Goal: Information Seeking & Learning: Learn about a topic

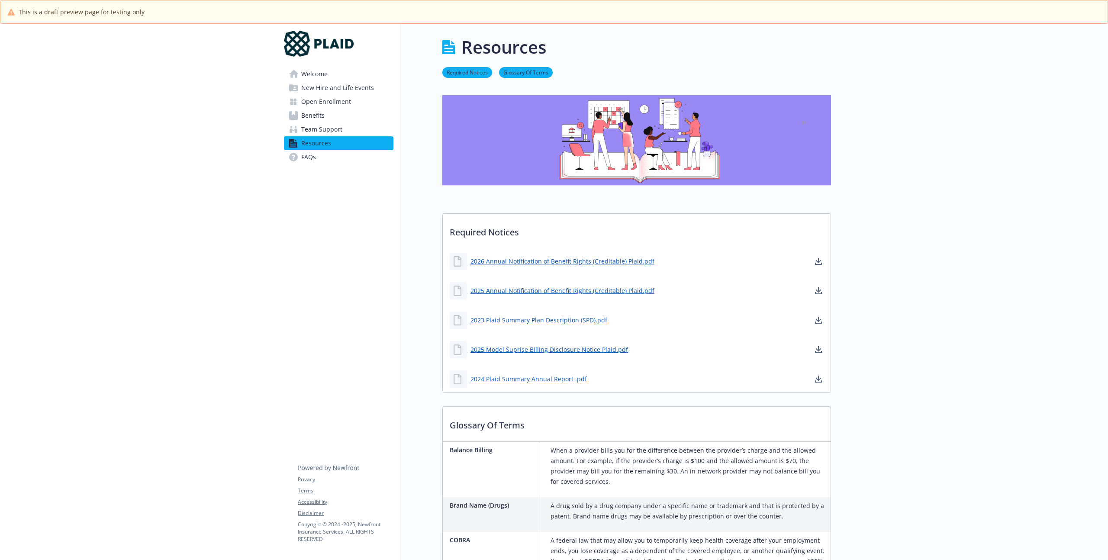
click at [338, 93] on span "New Hire and Life Events" at bounding box center [337, 88] width 73 height 14
click at [341, 84] on span "New Hire and Life Events" at bounding box center [337, 88] width 73 height 14
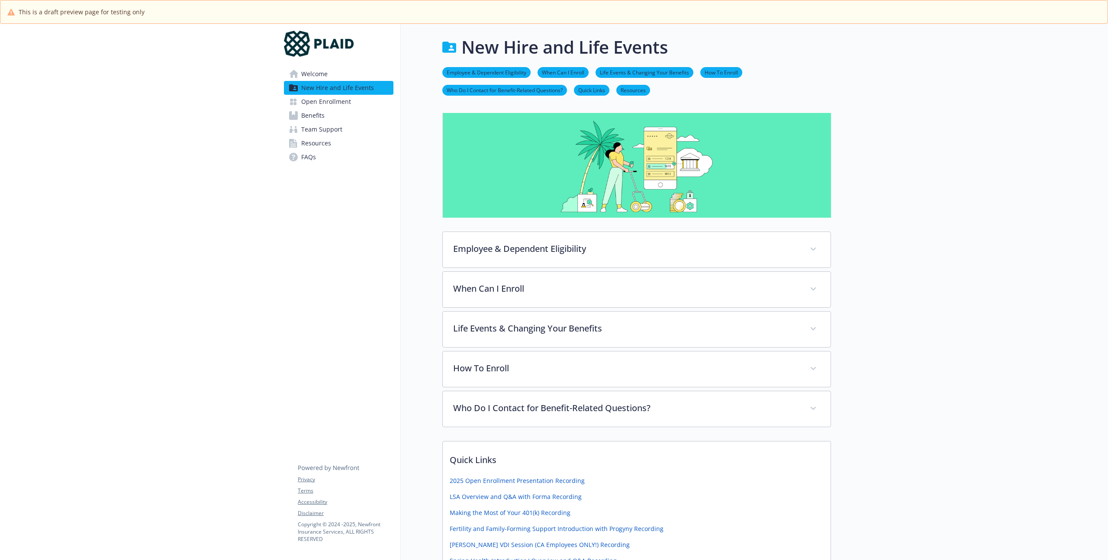
click at [326, 98] on span "Open Enrollment" at bounding box center [326, 102] width 50 height 14
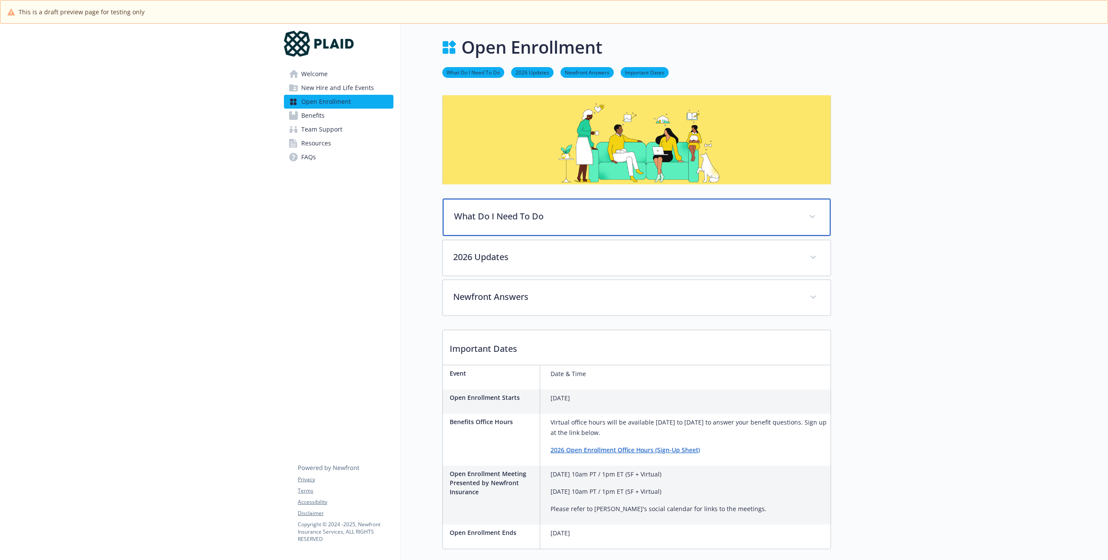
click at [516, 225] on div "What Do I Need To Do" at bounding box center [637, 217] width 388 height 37
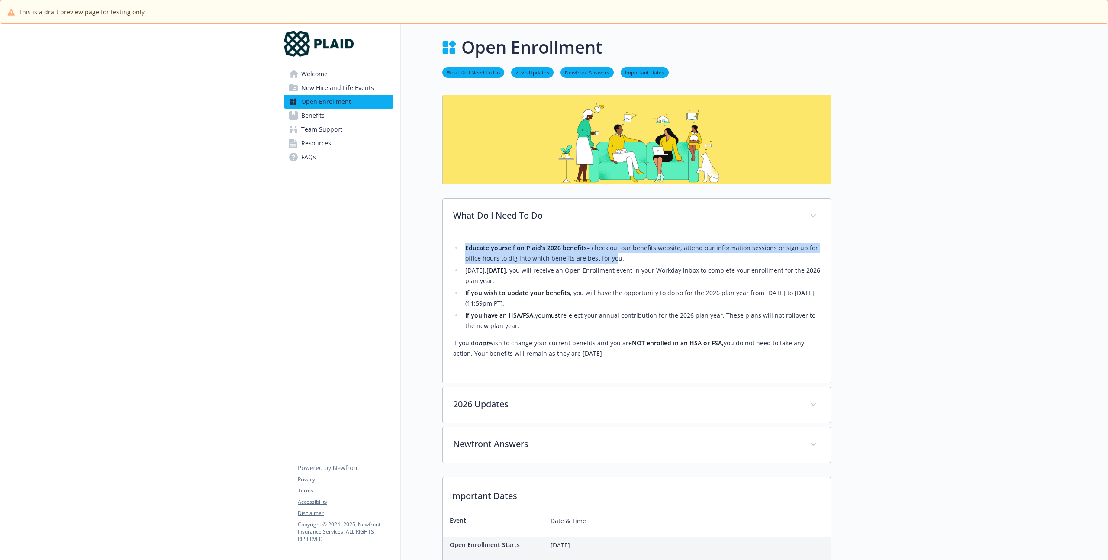
drag, startPoint x: 466, startPoint y: 250, endPoint x: 610, endPoint y: 253, distance: 144.2
click at [610, 253] on li "Educate yourself on Plaid’s 2026 benefits – check out our benefits website, att…" at bounding box center [641, 253] width 357 height 21
click at [613, 250] on li "Educate yourself on Plaid’s 2026 benefits – check out our benefits website, att…" at bounding box center [641, 253] width 357 height 21
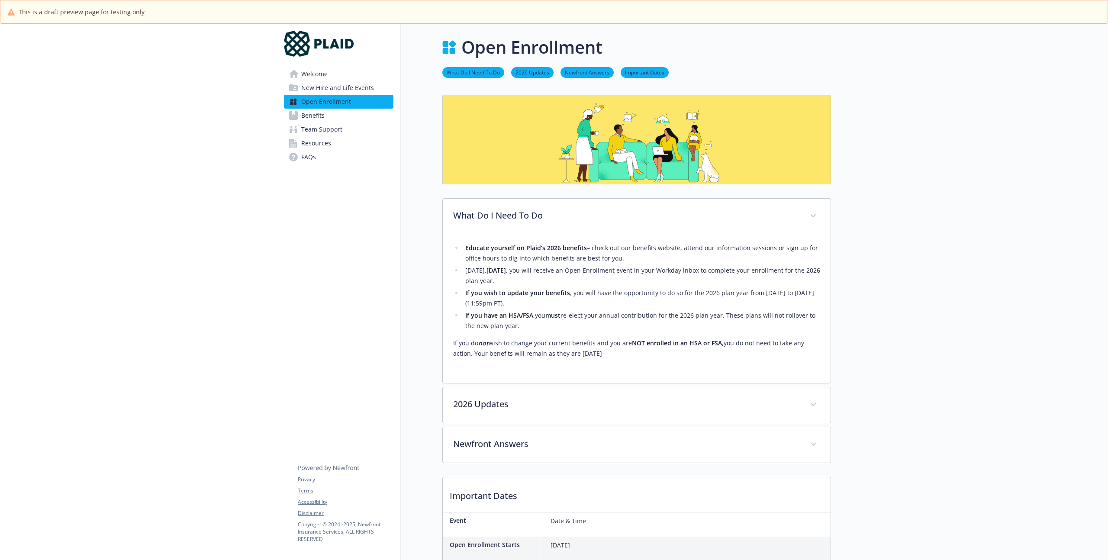
click at [680, 252] on li "Educate yourself on Plaid’s 2026 benefits – check out our benefits website, att…" at bounding box center [641, 253] width 357 height 21
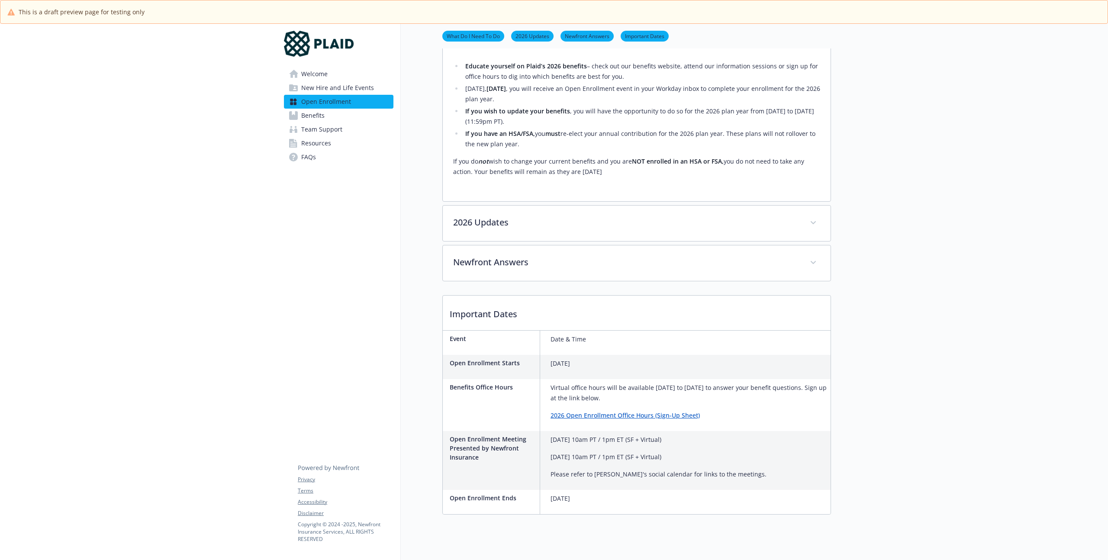
scroll to position [126, 0]
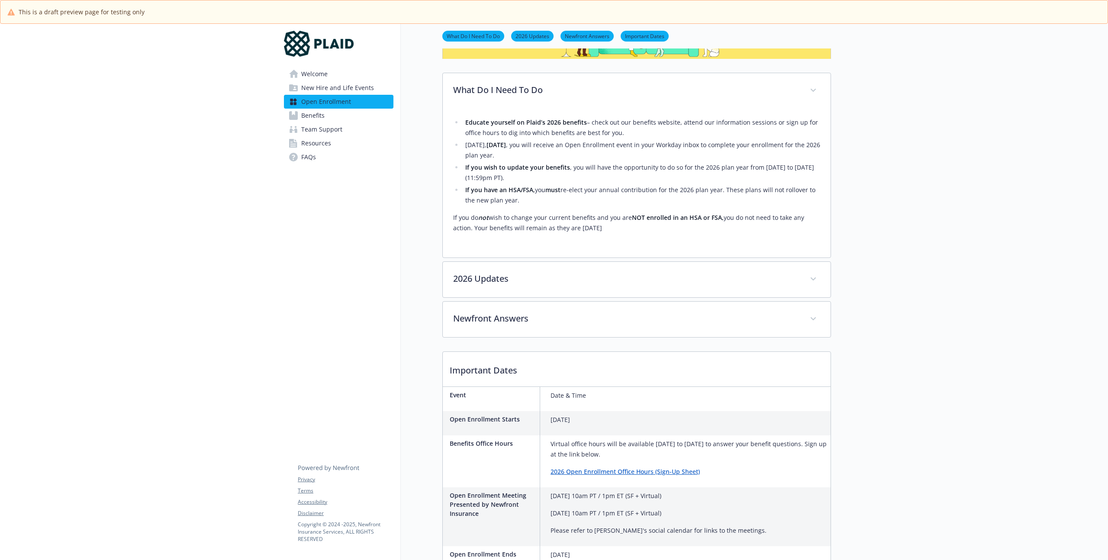
click at [463, 155] on ul "Educate yourself on Plaid’s 2026 benefits – check out our benefits website, att…" at bounding box center [636, 161] width 367 height 88
drag, startPoint x: 464, startPoint y: 156, endPoint x: 534, endPoint y: 157, distance: 69.7
click at [534, 157] on li "[DATE][DATE] , you will receive an Open Enrollment event in your Workday inbox …" at bounding box center [641, 150] width 357 height 21
click at [526, 165] on strong "If you wish to update your benefits" at bounding box center [517, 167] width 105 height 8
click at [478, 166] on strong "If you wish to update your benefits" at bounding box center [517, 167] width 105 height 8
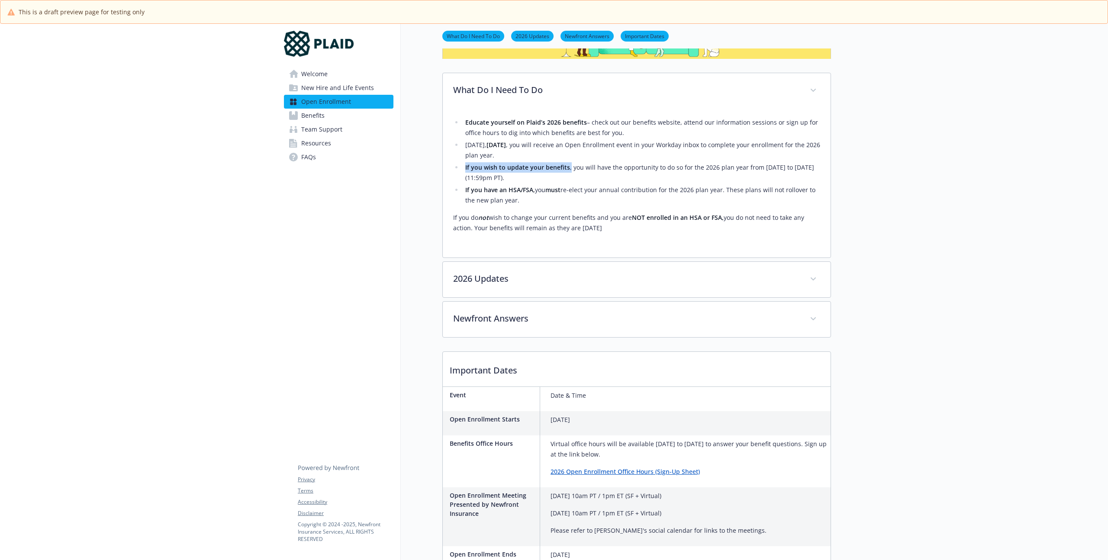
drag, startPoint x: 463, startPoint y: 166, endPoint x: 568, endPoint y: 172, distance: 105.3
click at [568, 172] on li "If you wish to update your benefits , you will have the opportunity to do so fo…" at bounding box center [641, 172] width 357 height 21
click at [517, 185] on li "If you have an HSA/FSA, you must re-elect your annual contribution for the 2026…" at bounding box center [641, 195] width 357 height 21
click at [483, 190] on strong "If you have an HSA/FSA," at bounding box center [500, 190] width 70 height 8
drag, startPoint x: 460, startPoint y: 190, endPoint x: 563, endPoint y: 192, distance: 103.5
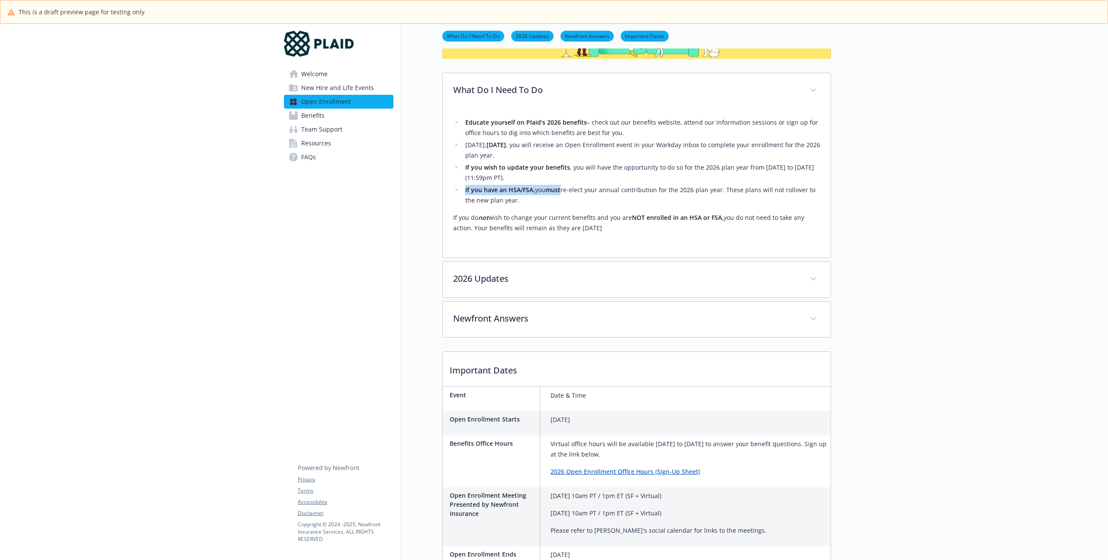
click at [563, 192] on ul "Educate yourself on Plaid’s 2026 benefits – check out our benefits website, att…" at bounding box center [636, 161] width 367 height 88
click at [552, 189] on strong "must" at bounding box center [552, 190] width 15 height 8
click at [527, 186] on strong "If you have an HSA/FSA," at bounding box center [500, 190] width 70 height 8
click at [490, 188] on strong "If you have an HSA/FSA," at bounding box center [500, 190] width 70 height 8
click at [465, 190] on strong "If you have an HSA/FSA," at bounding box center [500, 190] width 70 height 8
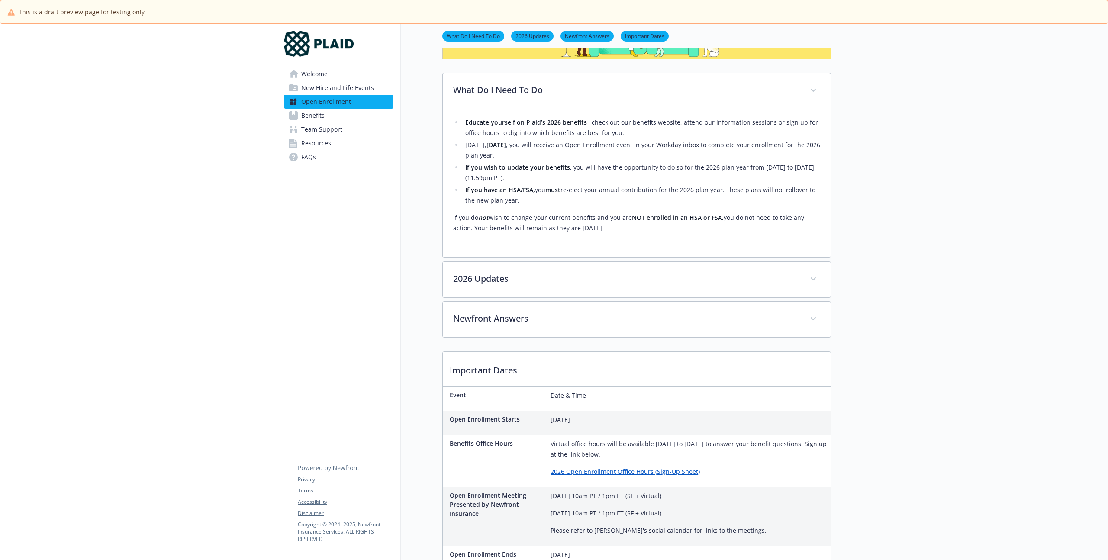
click at [530, 191] on strong "If you have an HSA/FSA," at bounding box center [500, 190] width 70 height 8
click at [531, 191] on strong "If you have an HSA/FSA," at bounding box center [500, 190] width 70 height 8
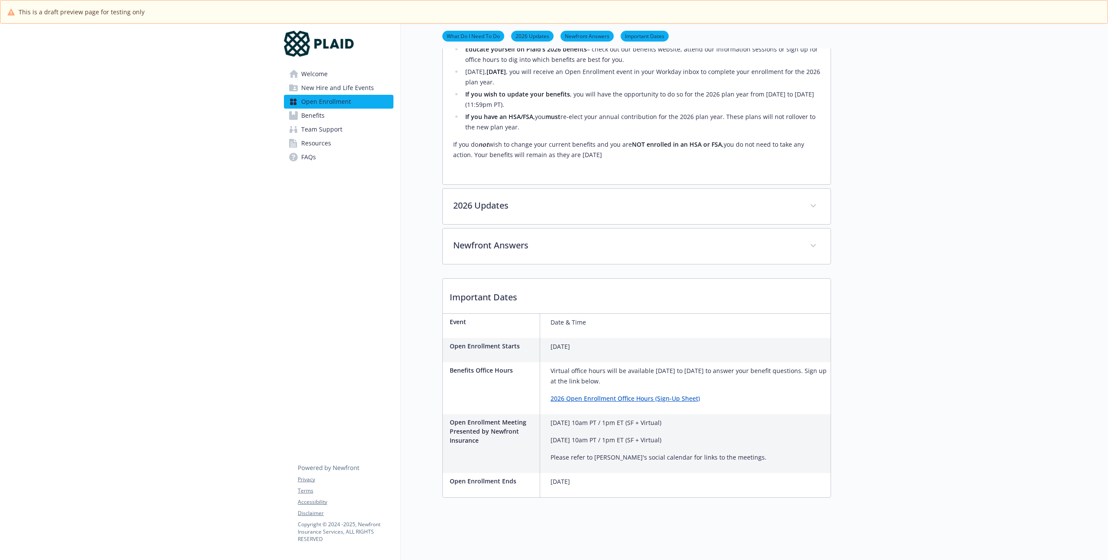
scroll to position [203, 0]
click at [460, 139] on p "If you do not wish to change your current benefits and you are NOT enrolled in …" at bounding box center [636, 149] width 367 height 21
click at [456, 141] on p "If you do not wish to change your current benefits and you are NOT enrolled in …" at bounding box center [636, 149] width 367 height 21
click at [454, 143] on p "If you do not wish to change your current benefits and you are NOT enrolled in …" at bounding box center [636, 149] width 367 height 21
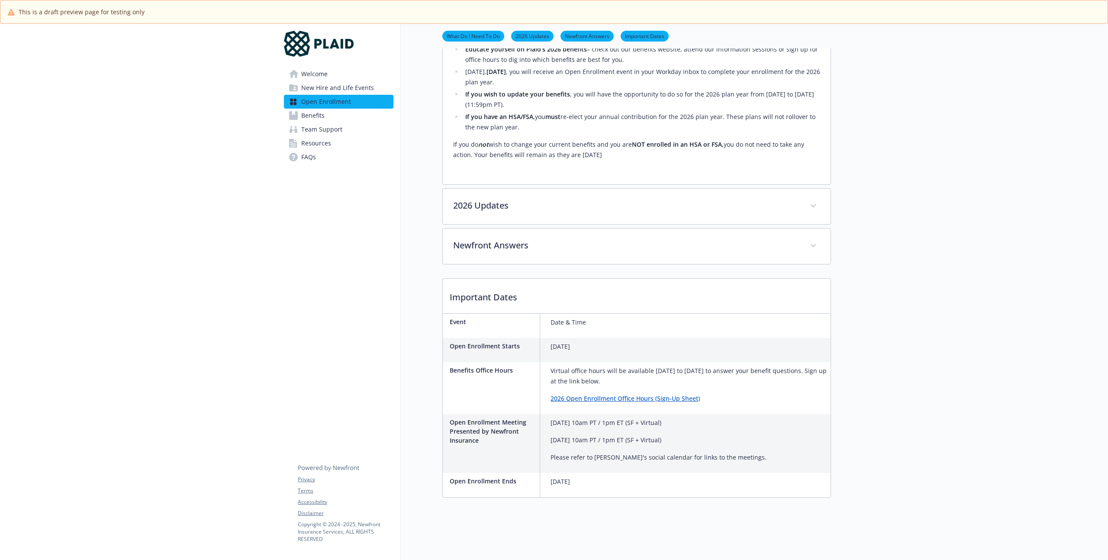
click at [596, 149] on p "If you do not wish to change your current benefits and you are NOT enrolled in …" at bounding box center [636, 149] width 367 height 21
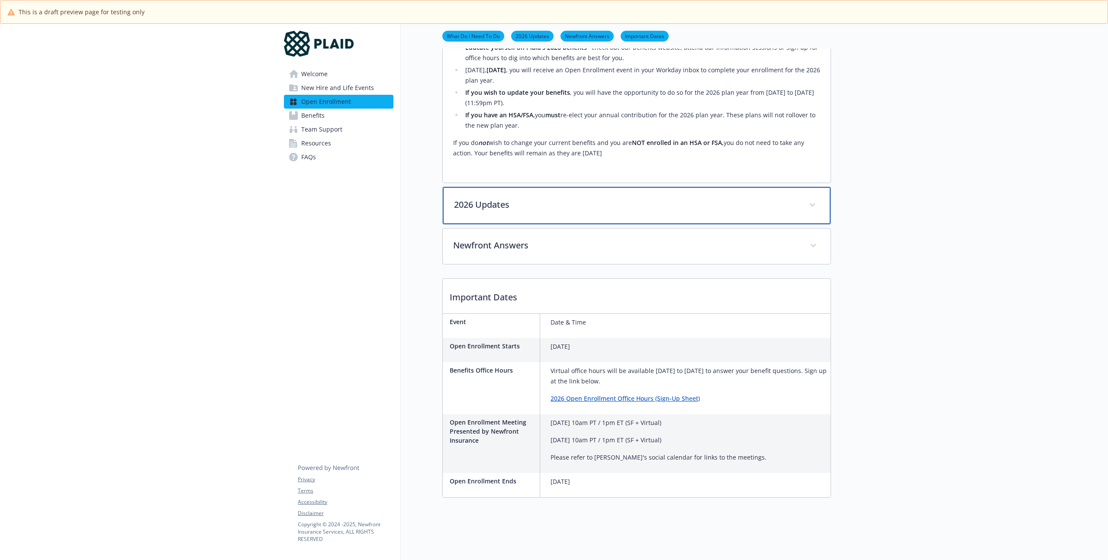
click at [487, 200] on p "2026 Updates" at bounding box center [626, 204] width 344 height 13
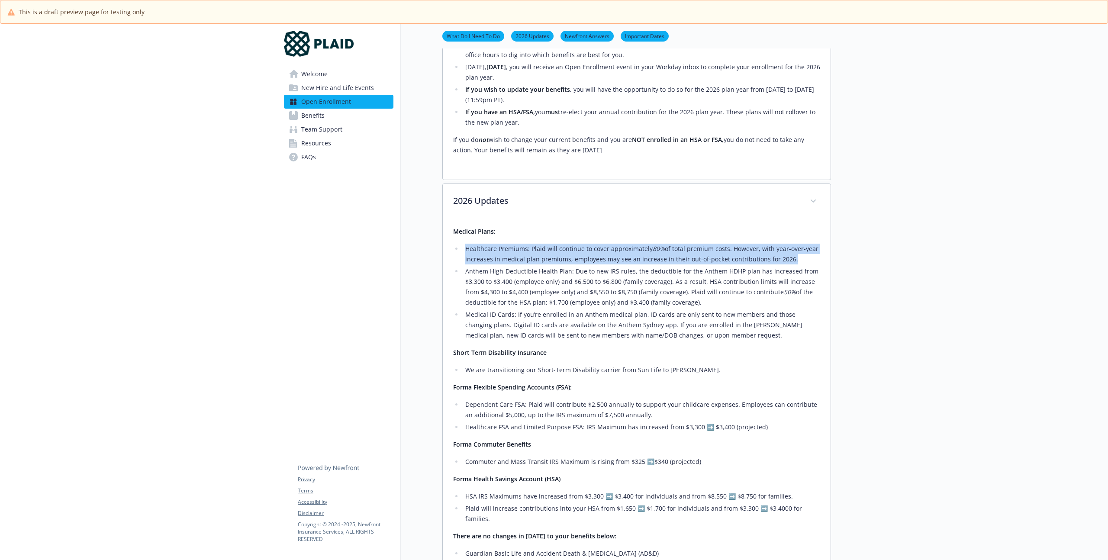
drag, startPoint x: 466, startPoint y: 249, endPoint x: 785, endPoint y: 254, distance: 319.0
click at [785, 254] on li "Healthcare Premiums: Plaid will continue to cover approximately 80% of total pr…" at bounding box center [641, 254] width 357 height 21
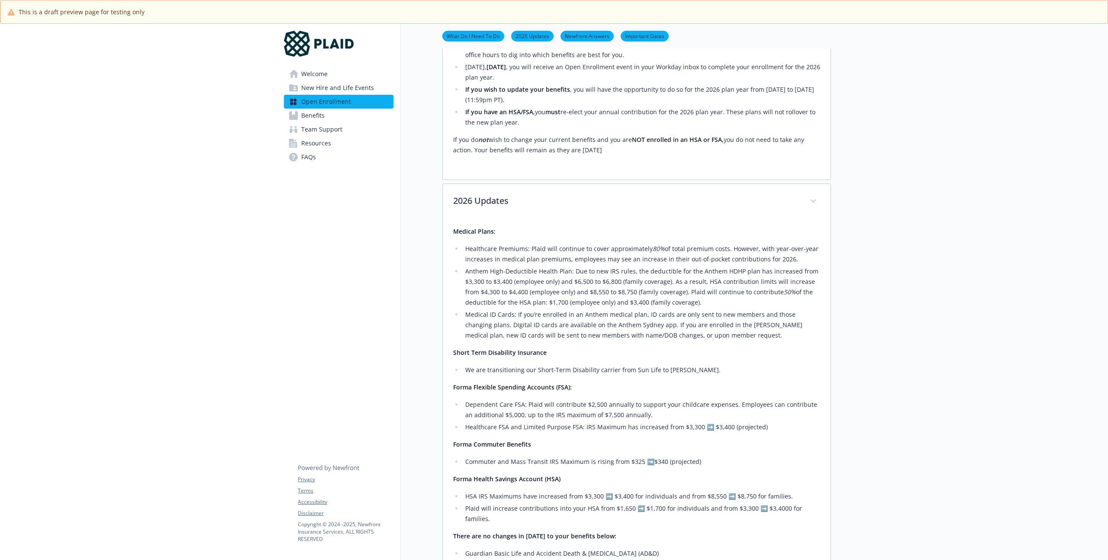
click at [769, 268] on li "Anthem High-Deductible Health Plan: Due to new IRS rules, the deductible for th…" at bounding box center [641, 287] width 357 height 42
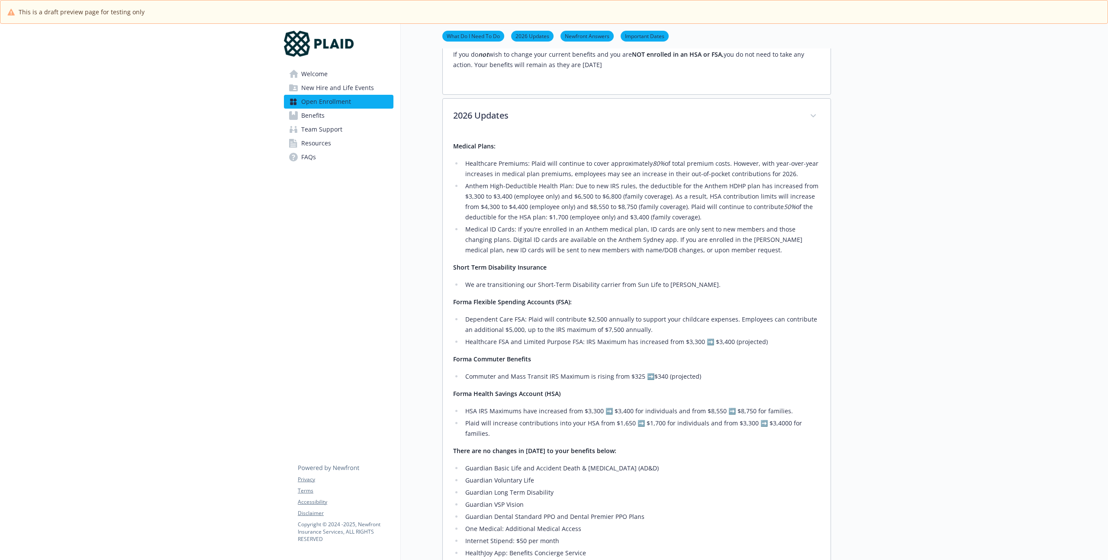
scroll to position [295, 0]
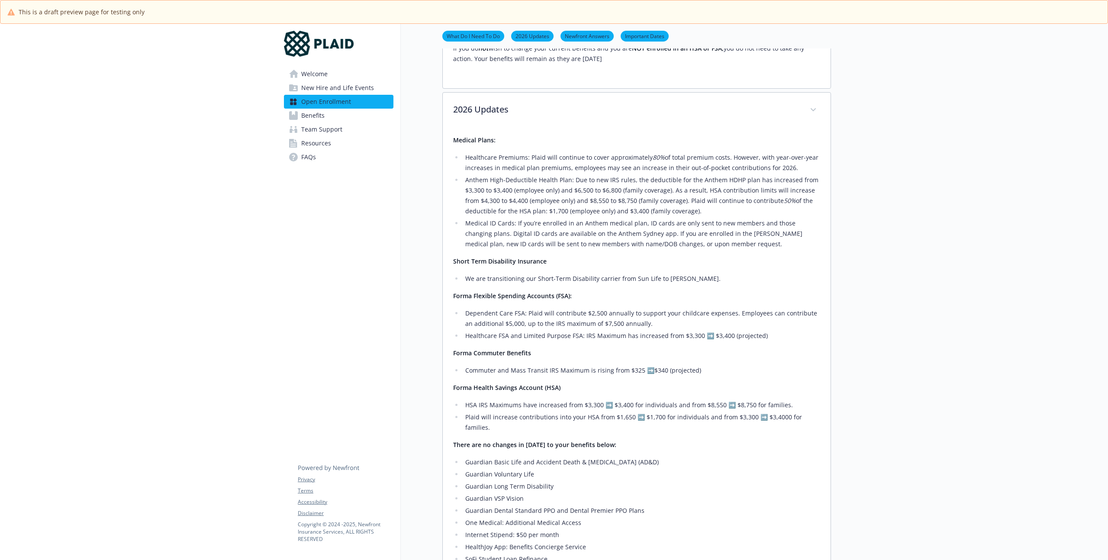
click at [560, 170] on li "Healthcare Premiums: Plaid will continue to cover approximately 80% of total pr…" at bounding box center [641, 162] width 357 height 21
click at [505, 180] on li "Anthem High-Deductible Health Plan: Due to new IRS rules, the deductible for th…" at bounding box center [641, 196] width 357 height 42
click at [568, 176] on li "Anthem High-Deductible Health Plan: Due to new IRS rules, the deductible for th…" at bounding box center [641, 196] width 357 height 42
click at [500, 186] on li "Anthem High-Deductible Health Plan: Due to new IRS rules, the deductible for th…" at bounding box center [641, 196] width 357 height 42
click at [473, 188] on li "Anthem High-Deductible Health Plan: Due to new IRS rules, the deductible for th…" at bounding box center [641, 196] width 357 height 42
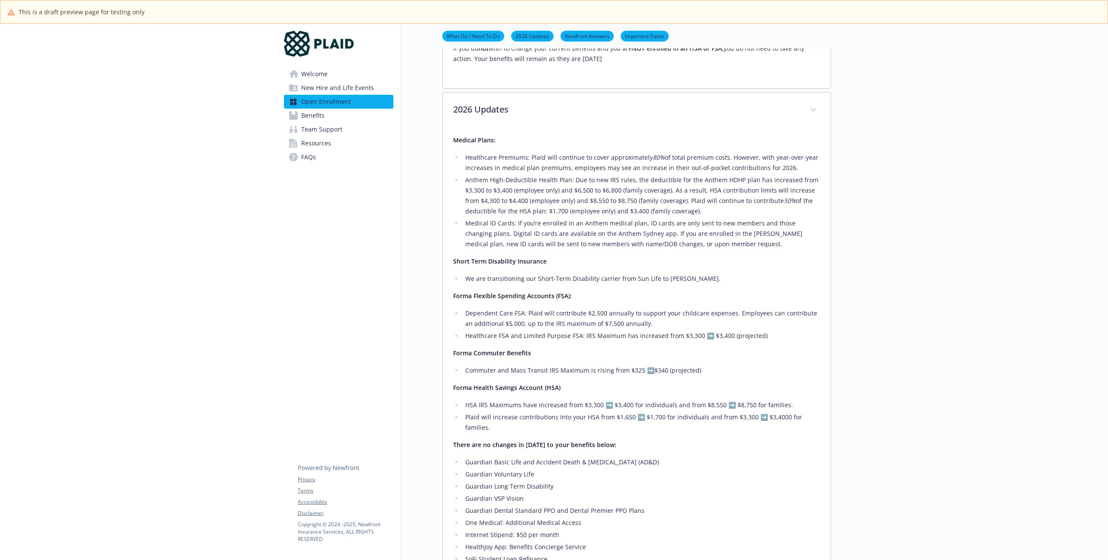
click at [519, 189] on li "Anthem High-Deductible Health Plan: Due to new IRS rules, the deductible for th…" at bounding box center [641, 196] width 357 height 42
click at [486, 202] on li "Anthem High-Deductible Health Plan: Due to new IRS rules, the deductible for th…" at bounding box center [641, 196] width 357 height 42
click at [514, 200] on li "Anthem High-Deductible Health Plan: Due to new IRS rules, the deductible for th…" at bounding box center [641, 196] width 357 height 42
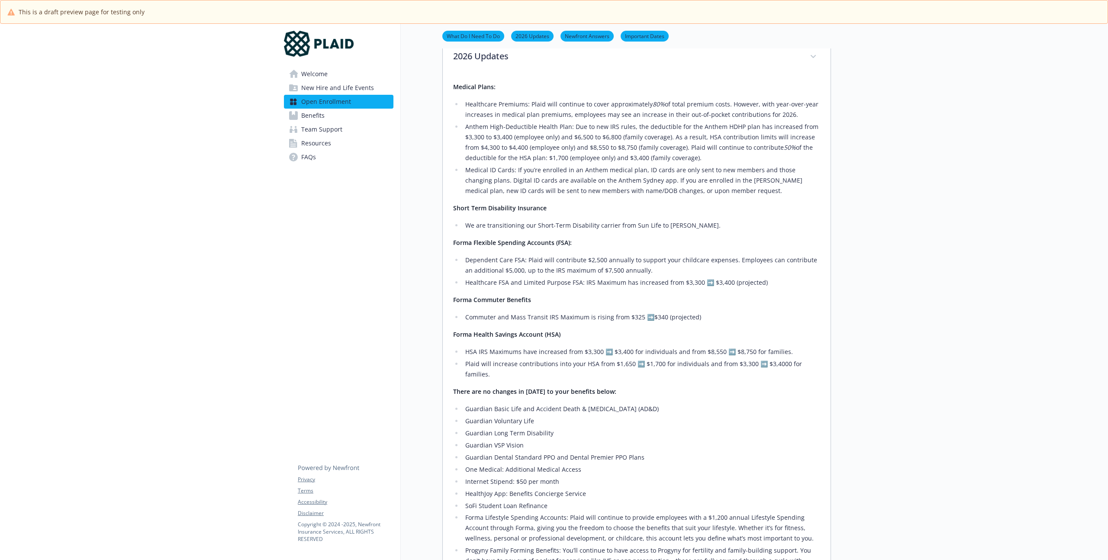
scroll to position [389, 0]
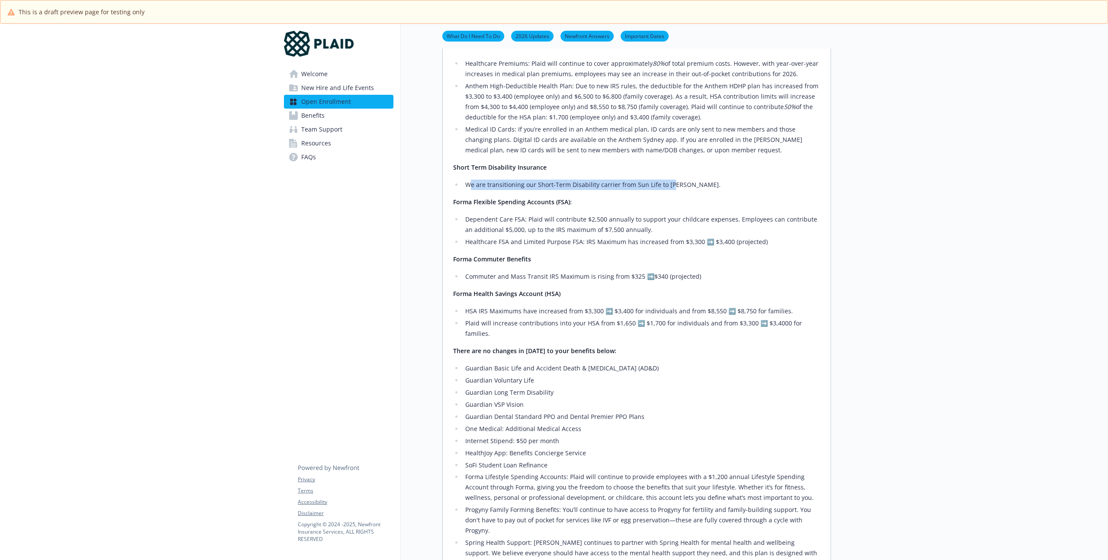
drag, startPoint x: 470, startPoint y: 185, endPoint x: 673, endPoint y: 187, distance: 203.4
click at [672, 187] on li "We are transitioning our Short-Term Disability carrier from Sun Life to [PERSON…" at bounding box center [641, 185] width 357 height 10
click at [675, 185] on li "We are transitioning our Short-Term Disability carrier from Sun Life to [PERSON…" at bounding box center [641, 185] width 357 height 10
click at [686, 184] on li "We are transitioning our Short-Term Disability carrier from Sun Life to [PERSON…" at bounding box center [641, 185] width 357 height 10
click at [482, 225] on li "Dependent Care FSA: Plaid will contribute $2,500 annually to support your child…" at bounding box center [641, 224] width 357 height 21
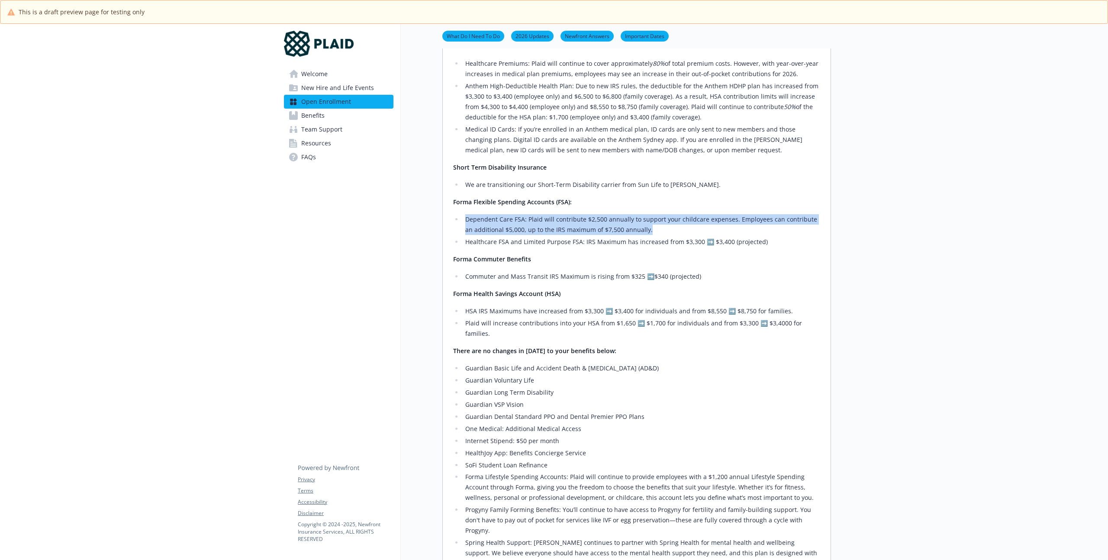
drag, startPoint x: 467, startPoint y: 218, endPoint x: 641, endPoint y: 233, distance: 174.6
click at [641, 233] on li "Dependent Care FSA: Plaid will contribute $2,500 annually to support your child…" at bounding box center [641, 224] width 357 height 21
click at [609, 208] on div "Medical Plans: Healthcare Premiums: Plaid will continue to cover approximately …" at bounding box center [636, 334] width 367 height 587
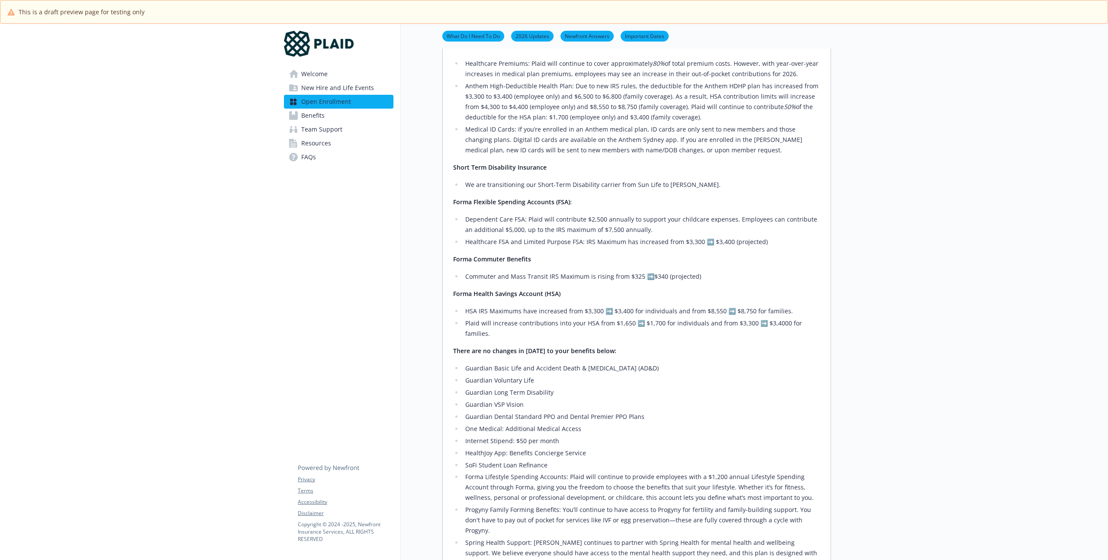
click at [505, 200] on strong "Forma Flexible Spending Accounts (FSA):" at bounding box center [512, 202] width 119 height 8
click at [468, 204] on strong "Forma Flexible Spending Accounts (FSA):" at bounding box center [512, 202] width 119 height 8
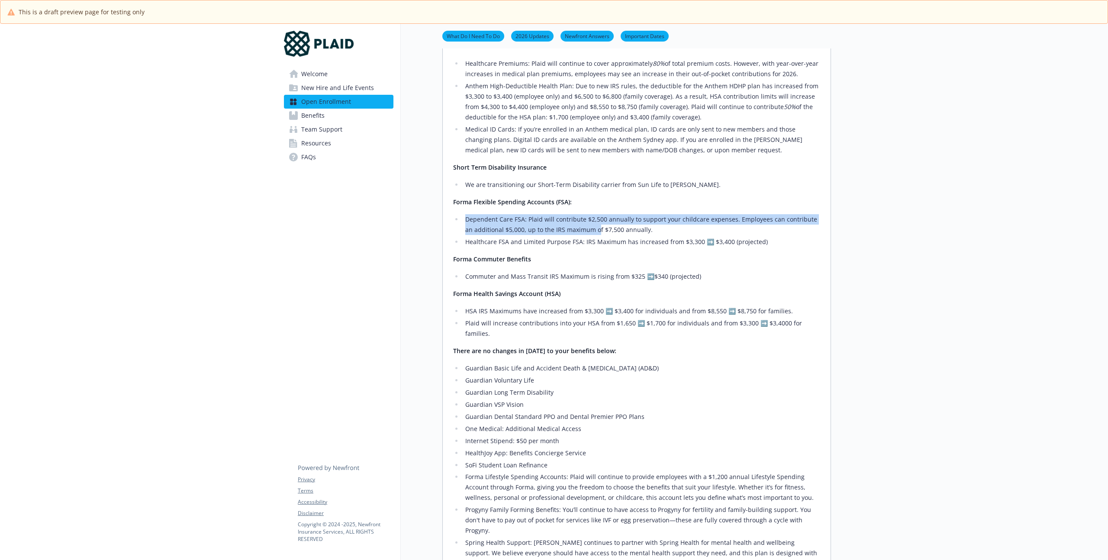
drag, startPoint x: 452, startPoint y: 216, endPoint x: 589, endPoint y: 229, distance: 137.3
click at [589, 229] on div "Medical Plans: Healthcare Premiums: Plaid will continue to cover approximately …" at bounding box center [637, 343] width 388 height 618
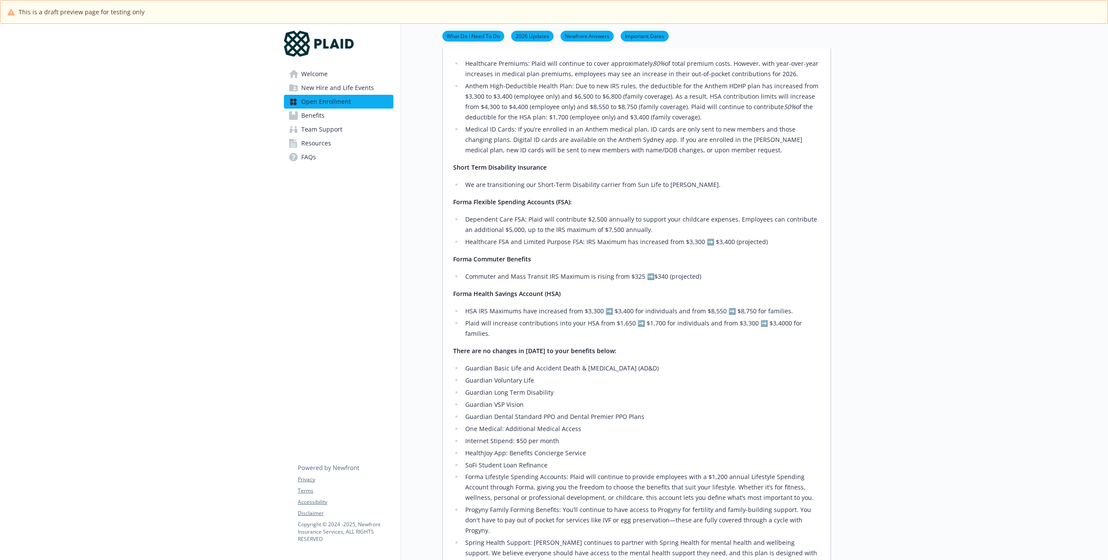
click at [595, 229] on li "Dependent Care FSA: Plaid will contribute $2,500 annually to support your child…" at bounding box center [641, 224] width 357 height 21
click at [624, 224] on li "Dependent Care FSA: Plaid will contribute $2,500 annually to support your child…" at bounding box center [641, 224] width 357 height 21
click at [626, 221] on li "Dependent Care FSA: Plaid will contribute $2,500 annually to support your child…" at bounding box center [641, 224] width 357 height 21
click at [532, 232] on li "Dependent Care FSA: Plaid will contribute $2,500 annually to support your child…" at bounding box center [641, 224] width 357 height 21
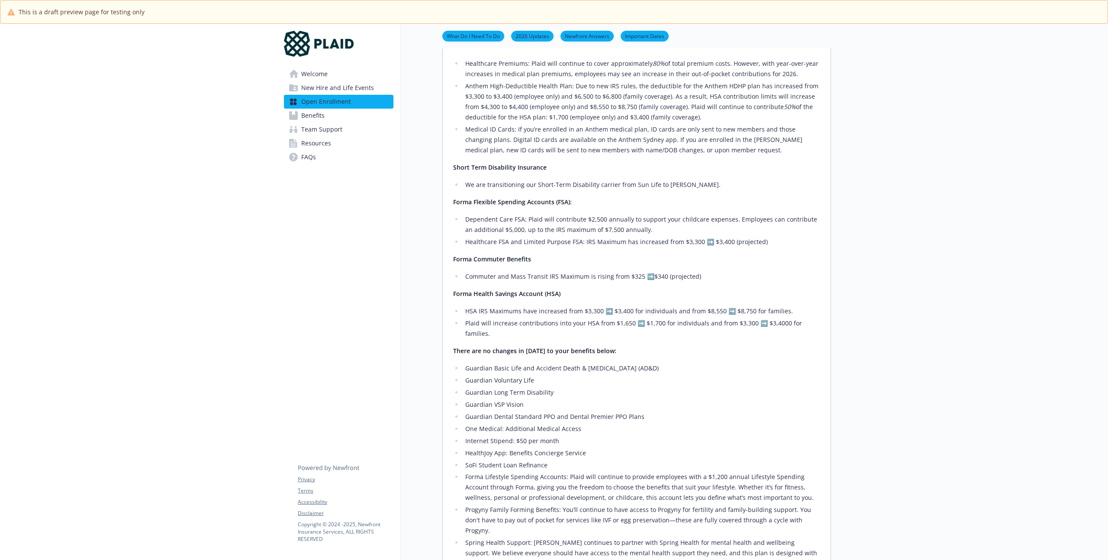
click at [513, 229] on li "Dependent Care FSA: Plaid will contribute $2,500 annually to support your child…" at bounding box center [641, 224] width 357 height 21
click at [527, 228] on li "Dependent Care FSA: Plaid will contribute $2,500 annually to support your child…" at bounding box center [641, 224] width 357 height 21
click at [489, 229] on li "Dependent Care FSA: Plaid will contribute $2,500 annually to support your child…" at bounding box center [641, 224] width 357 height 21
click at [477, 238] on li "Healthcare FSA and Limited Purpose FSA: IRS Maximum has increased from $3,300 ➡…" at bounding box center [641, 242] width 357 height 10
drag, startPoint x: 459, startPoint y: 241, endPoint x: 679, endPoint y: 242, distance: 219.4
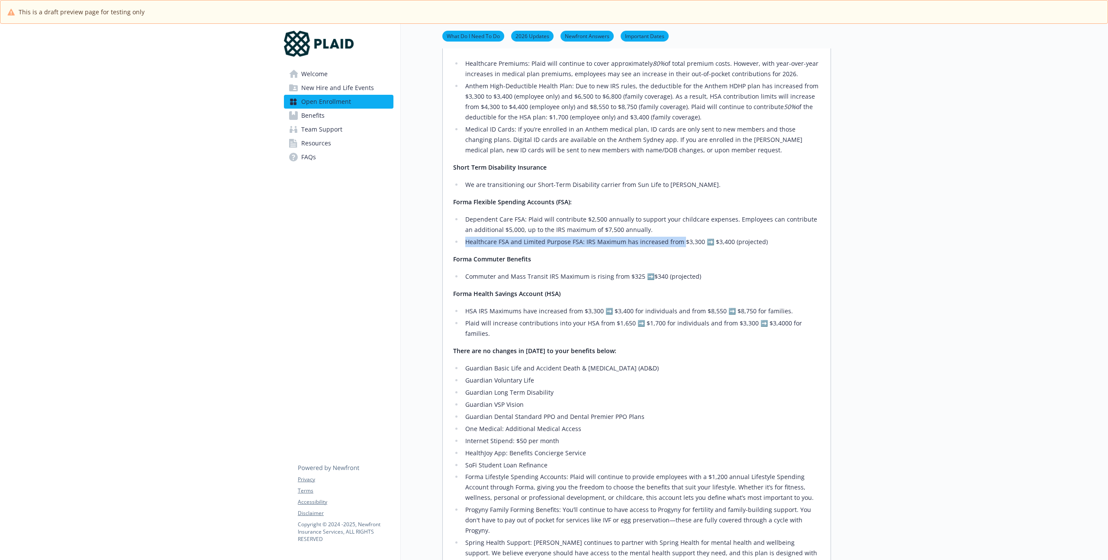
click at [679, 242] on li "Healthcare FSA and Limited Purpose FSA: IRS Maximum has increased from $3,300 ➡…" at bounding box center [641, 242] width 357 height 10
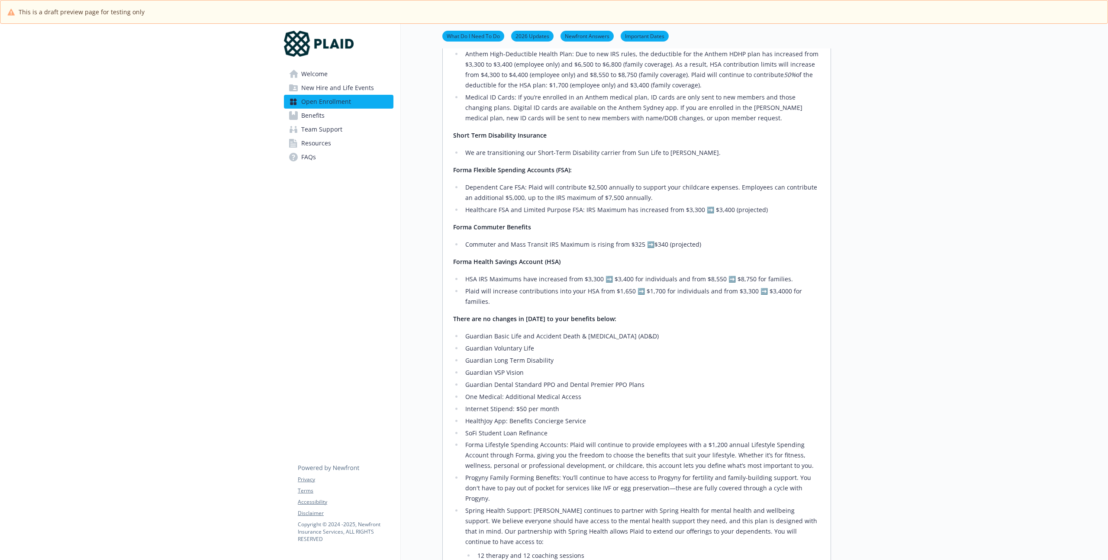
scroll to position [427, 0]
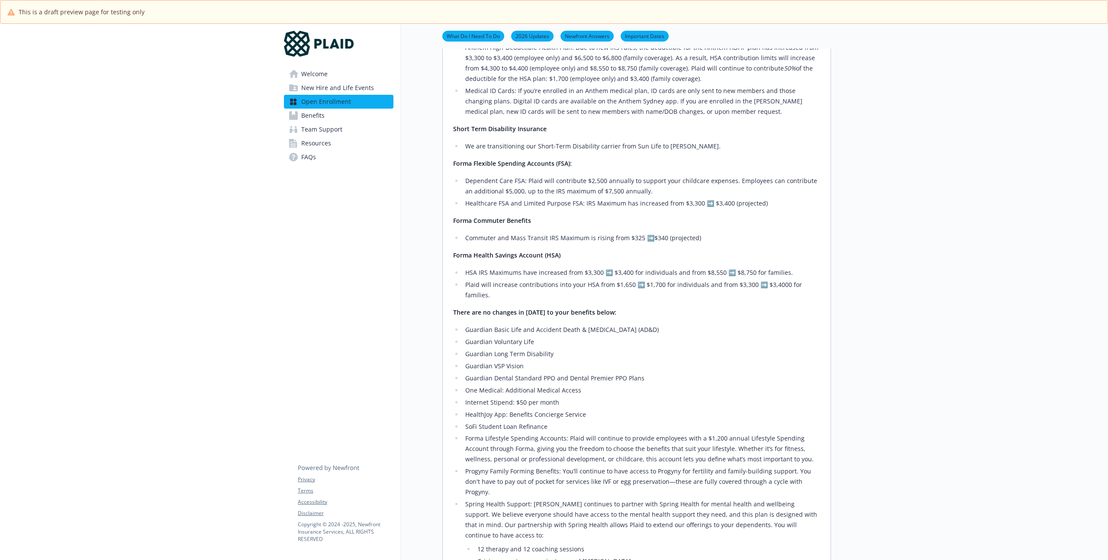
click at [614, 241] on li "Commuter and Mass Transit IRS Maximum is rising from $325 ➡️$340 (projected)" at bounding box center [641, 238] width 357 height 10
click at [553, 237] on li "Commuter and Mass Transit IRS Maximum is rising from $325 ➡️$340 (projected)" at bounding box center [641, 238] width 357 height 10
click at [510, 239] on li "Commuter and Mass Transit IRS Maximum is rising from $325 ➡️$340 (projected)" at bounding box center [641, 238] width 357 height 10
click at [468, 241] on li "Commuter and Mass Transit IRS Maximum is rising from $325 ➡️$340 (projected)" at bounding box center [641, 238] width 357 height 10
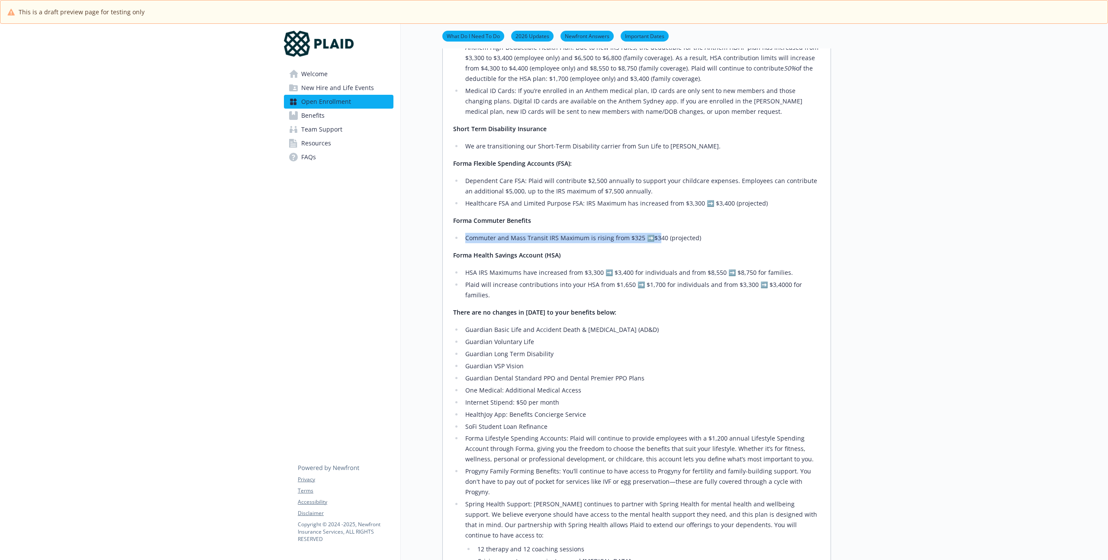
drag, startPoint x: 459, startPoint y: 240, endPoint x: 675, endPoint y: 241, distance: 216.0
click at [675, 241] on ul "Commuter and Mass Transit IRS Maximum is rising from $325 ➡️$340 (projected)" at bounding box center [636, 238] width 367 height 10
click at [692, 236] on li "Commuter and Mass Transit IRS Maximum is rising from $325 ➡️$340 (projected)" at bounding box center [641, 238] width 357 height 10
click at [718, 237] on li "Commuter and Mass Transit IRS Maximum is rising from $325 ➡️$340 (projected)" at bounding box center [641, 238] width 357 height 10
drag, startPoint x: 465, startPoint y: 269, endPoint x: 586, endPoint y: 275, distance: 120.4
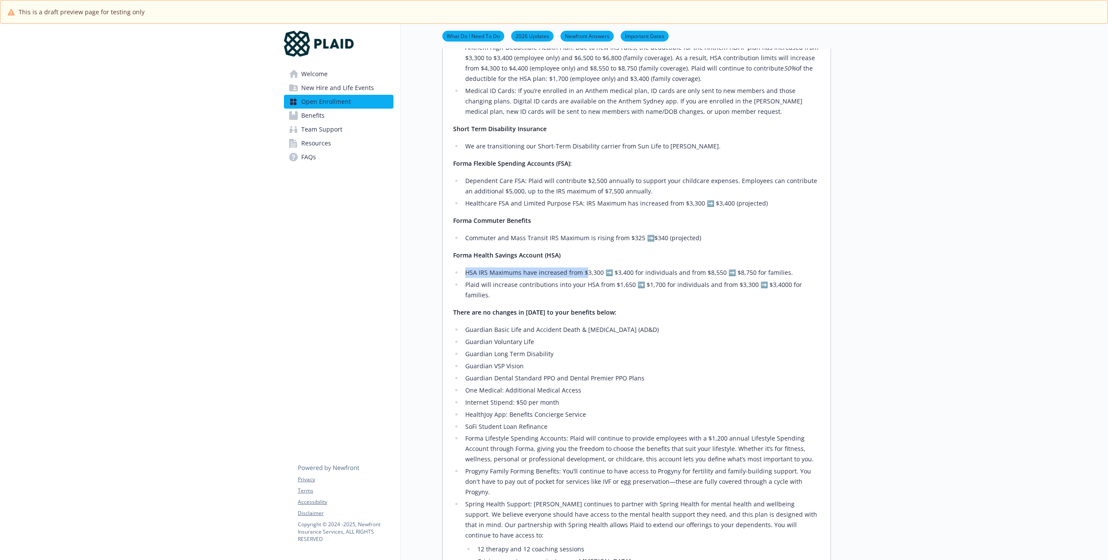
click at [586, 275] on li "HSA IRS Maximums have increased from $3,300 ➡️ $3,400 for individuals and from …" at bounding box center [641, 272] width 357 height 10
click at [528, 286] on li "Plaid will increase contributions into your HSA from $1,650 ➡️ $1,700 for indiv…" at bounding box center [641, 290] width 357 height 21
click at [563, 287] on li "Plaid will increase contributions into your HSA from $1,650 ➡️ $1,700 for indiv…" at bounding box center [641, 290] width 357 height 21
click at [584, 287] on li "Plaid will increase contributions into your HSA from $1,650 ➡️ $1,700 for indiv…" at bounding box center [641, 290] width 357 height 21
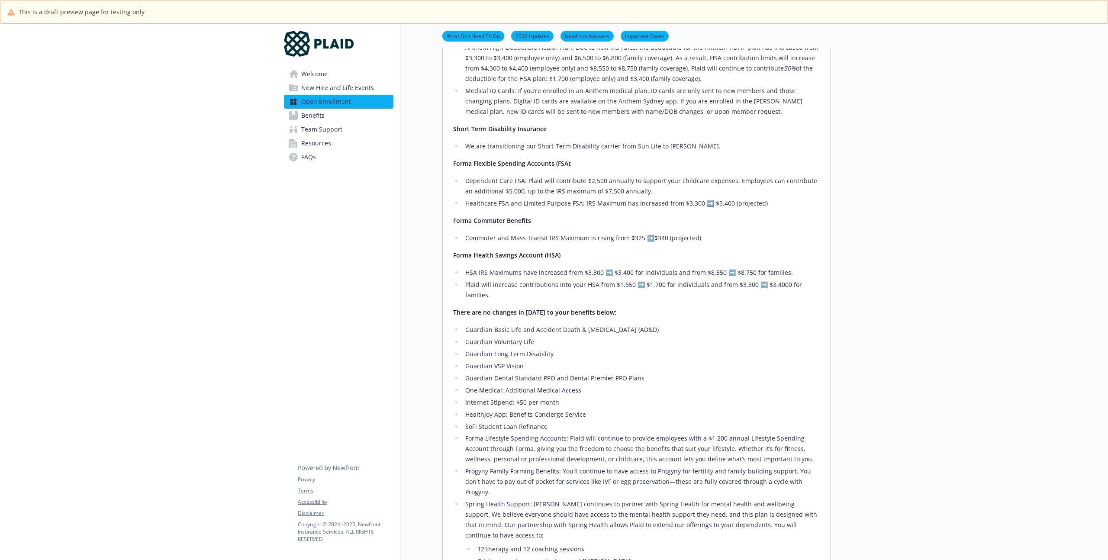
click at [771, 286] on li "Plaid will increase contributions into your HSA from $1,650 ➡️ $1,700 for indiv…" at bounding box center [641, 290] width 357 height 21
drag, startPoint x: 784, startPoint y: 286, endPoint x: 769, endPoint y: 285, distance: 15.2
click at [769, 285] on li "Plaid will increase contributions into your HSA from $1,650 ➡️ $1,700 for indiv…" at bounding box center [641, 290] width 357 height 21
click at [779, 284] on li "Plaid will increase contributions into your HSA from $1,650 ➡️ $1,700 for indiv…" at bounding box center [641, 290] width 357 height 21
drag, startPoint x: 793, startPoint y: 285, endPoint x: 785, endPoint y: 285, distance: 8.2
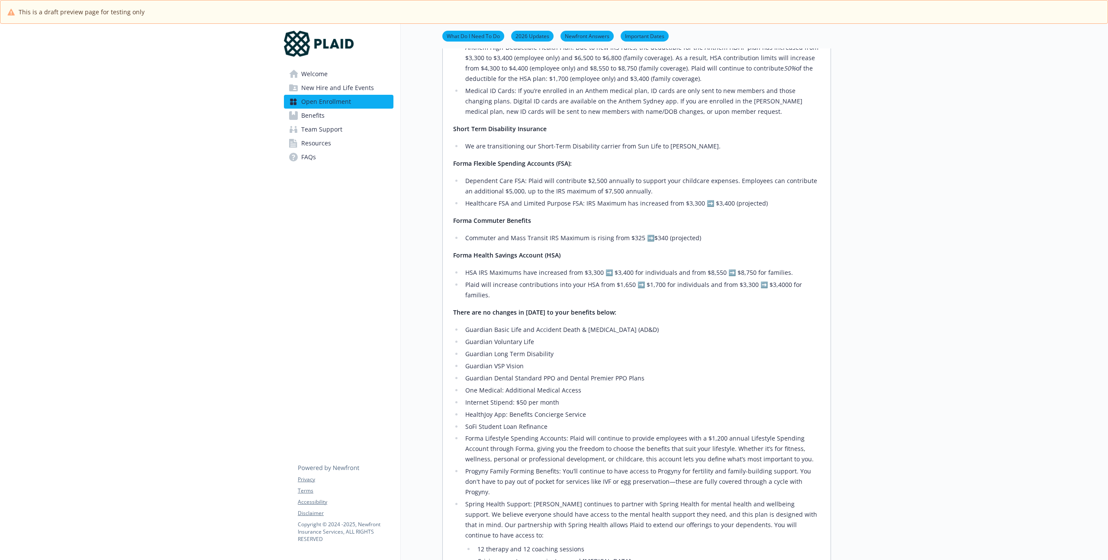
click at [793, 285] on li "Plaid will increase contributions into your HSA from $1,650 ➡️ $1,700 for indiv…" at bounding box center [641, 290] width 357 height 21
drag, startPoint x: 779, startPoint y: 285, endPoint x: 773, endPoint y: 285, distance: 5.6
click at [778, 285] on li "Plaid will increase contributions into your HSA from $1,650 ➡️ $1,700 for indiv…" at bounding box center [641, 290] width 357 height 21
drag, startPoint x: 763, startPoint y: 284, endPoint x: 815, endPoint y: 284, distance: 51.9
click at [815, 284] on li "Plaid will increase contributions into your HSA from $1,650 ➡️ $1,700 for indiv…" at bounding box center [641, 290] width 357 height 21
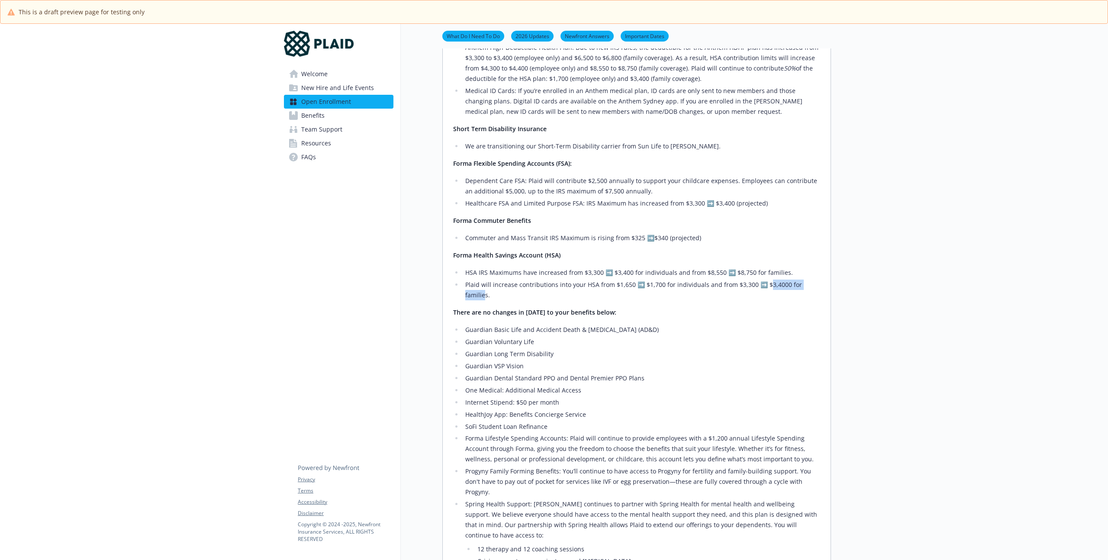
click at [773, 289] on li "Plaid will increase contributions into your HSA from $1,650 ➡️ $1,700 for indiv…" at bounding box center [641, 290] width 357 height 21
click at [759, 284] on li "Plaid will increase contributions into your HSA from $1,650 ➡️ $1,700 for indiv…" at bounding box center [641, 290] width 357 height 21
drag, startPoint x: 760, startPoint y: 284, endPoint x: 820, endPoint y: 286, distance: 59.7
click at [821, 286] on div "Medical Plans: Healthcare Premiums: Plaid will continue to cover approximately …" at bounding box center [637, 305] width 388 height 618
click at [682, 293] on div "Medical Plans: Healthcare Premiums: Plaid will continue to cover approximately …" at bounding box center [636, 296] width 367 height 587
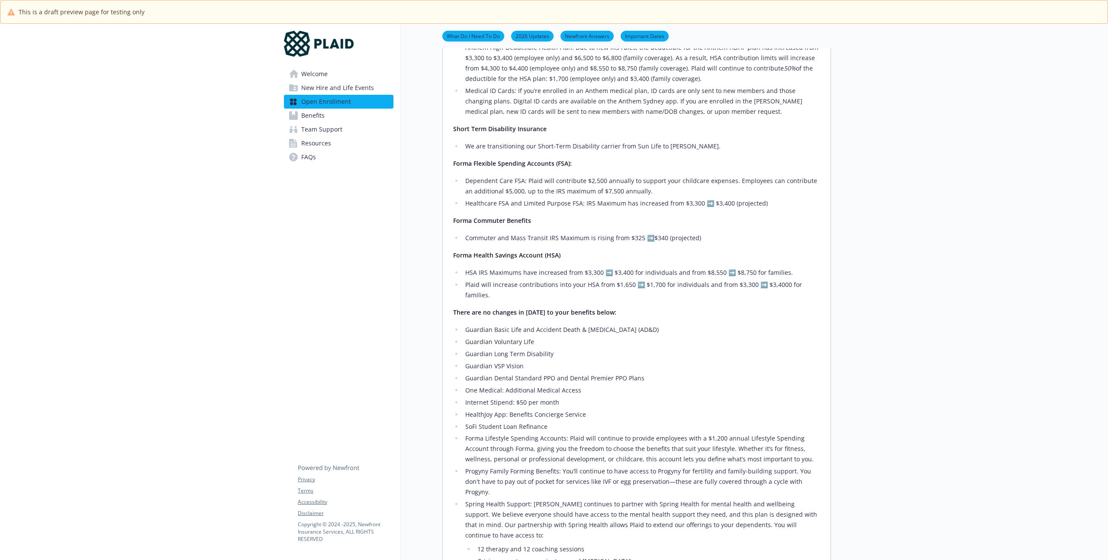
drag, startPoint x: 665, startPoint y: 357, endPoint x: 752, endPoint y: 344, distance: 87.8
click at [665, 361] on li "Guardian VSP Vision" at bounding box center [641, 366] width 357 height 10
click at [775, 281] on li "Plaid will increase contributions into your HSA from $1,650 ➡️ $1,700 for indiv…" at bounding box center [641, 288] width 357 height 21
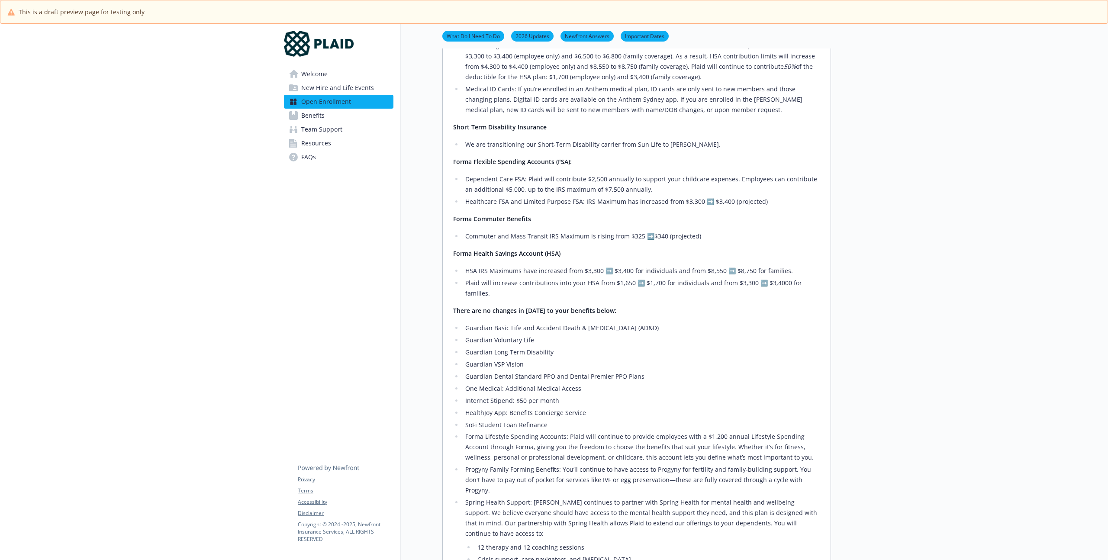
click at [782, 290] on div "Medical Plans: Healthcare Premiums: Plaid will continue to cover approximately …" at bounding box center [636, 294] width 367 height 587
click at [504, 306] on strong "There are no changes in [DATE] to your benefits below:" at bounding box center [534, 310] width 163 height 8
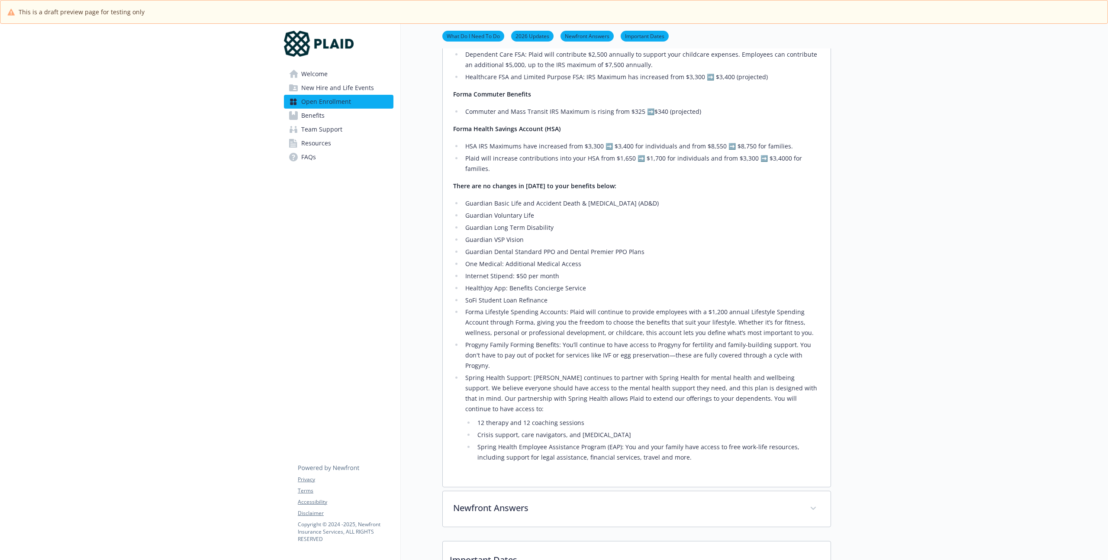
scroll to position [554, 0]
drag, startPoint x: 463, startPoint y: 196, endPoint x: 673, endPoint y: 200, distance: 209.9
click at [673, 200] on ul "Guardian Basic Life and Accident Death & [MEDICAL_DATA] (AD&D) Guardian Volunta…" at bounding box center [636, 330] width 367 height 265
click at [608, 222] on li "Guardian Long Term Disability" at bounding box center [641, 227] width 357 height 10
click at [541, 222] on li "Guardian Long Term Disability" at bounding box center [641, 227] width 357 height 10
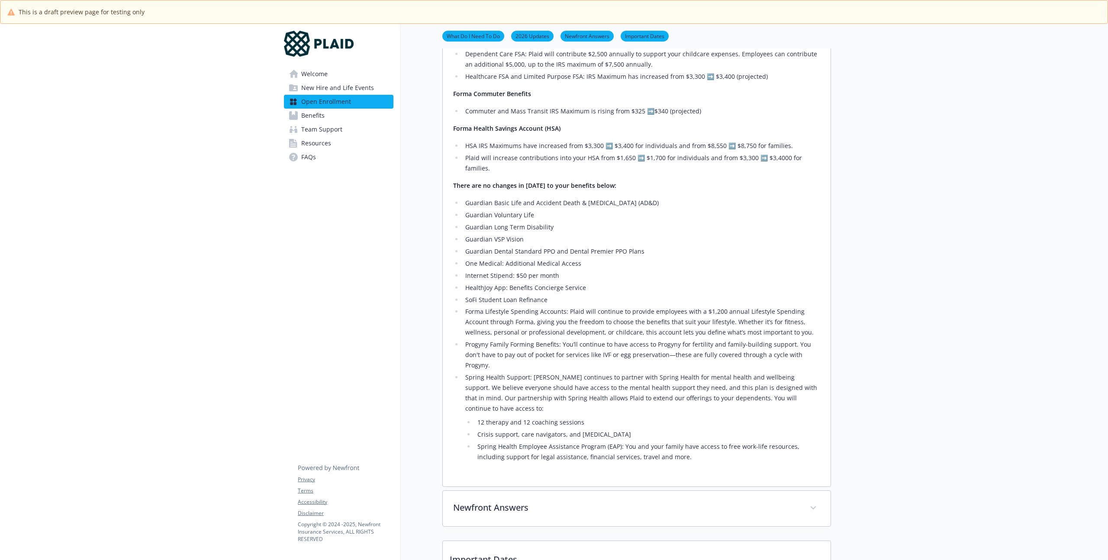
drag, startPoint x: 466, startPoint y: 203, endPoint x: 457, endPoint y: 177, distance: 27.9
click at [466, 210] on li "Guardian Voluntary Life" at bounding box center [641, 215] width 357 height 10
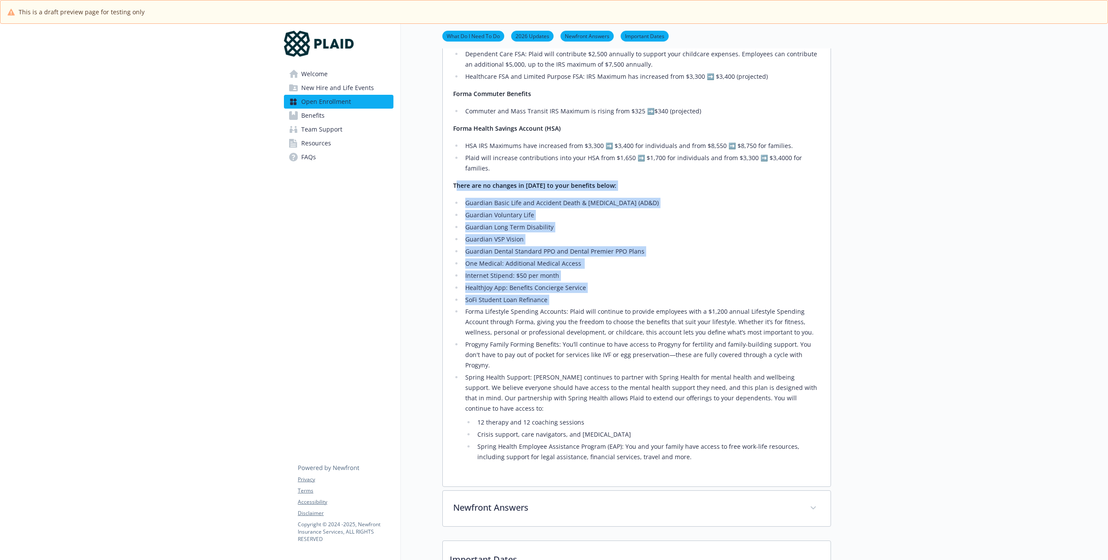
drag, startPoint x: 455, startPoint y: 176, endPoint x: 577, endPoint y: 287, distance: 164.8
click at [577, 287] on div "Medical Plans: Healthcare Premiums: Plaid will continue to cover approximately …" at bounding box center [636, 169] width 367 height 587
click at [515, 258] on li "One Medical: Additional Medical Access ​" at bounding box center [641, 263] width 357 height 10
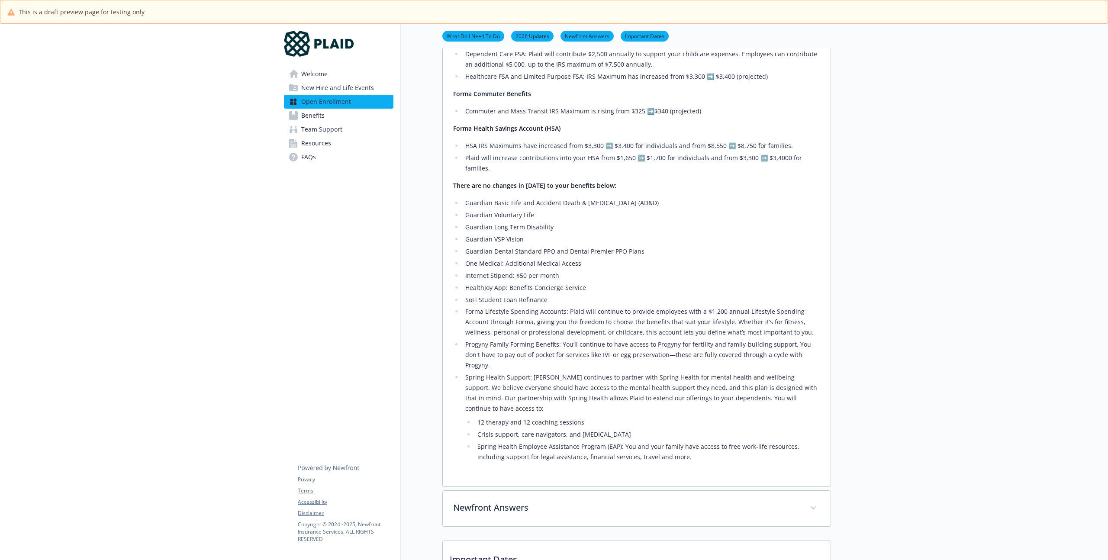
click at [538, 306] on li "Forma Lifestyle Spending Accounts: Plaid will continue to provide employees wit…" at bounding box center [641, 321] width 357 height 31
click at [516, 313] on li "Forma Lifestyle Spending Accounts: Plaid will continue to provide employees wit…" at bounding box center [641, 321] width 357 height 31
drag, startPoint x: 465, startPoint y: 303, endPoint x: 613, endPoint y: 303, distance: 148.0
click at [613, 306] on li "Forma Lifestyle Spending Accounts: Plaid will continue to provide employees wit…" at bounding box center [641, 321] width 357 height 31
click at [536, 319] on li "Forma Lifestyle Spending Accounts: Plaid will continue to provide employees wit…" at bounding box center [641, 321] width 357 height 31
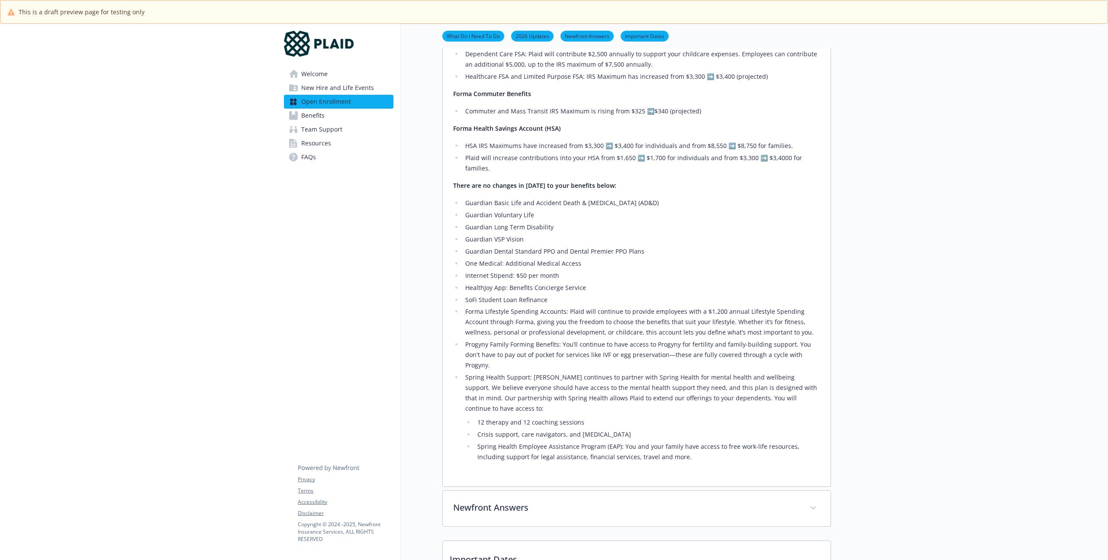
click at [492, 317] on li "Forma Lifestyle Spending Accounts: Plaid will continue to provide employees wit…" at bounding box center [641, 321] width 357 height 31
drag, startPoint x: 469, startPoint y: 314, endPoint x: 712, endPoint y: 320, distance: 242.4
click at [712, 320] on li "Forma Lifestyle Spending Accounts: Plaid will continue to provide employees wit…" at bounding box center [641, 321] width 357 height 31
click at [719, 317] on li "Forma Lifestyle Spending Accounts: Plaid will continue to provide employees wit…" at bounding box center [641, 321] width 357 height 31
click at [708, 314] on li "Forma Lifestyle Spending Accounts: Plaid will continue to provide employees wit…" at bounding box center [641, 321] width 357 height 31
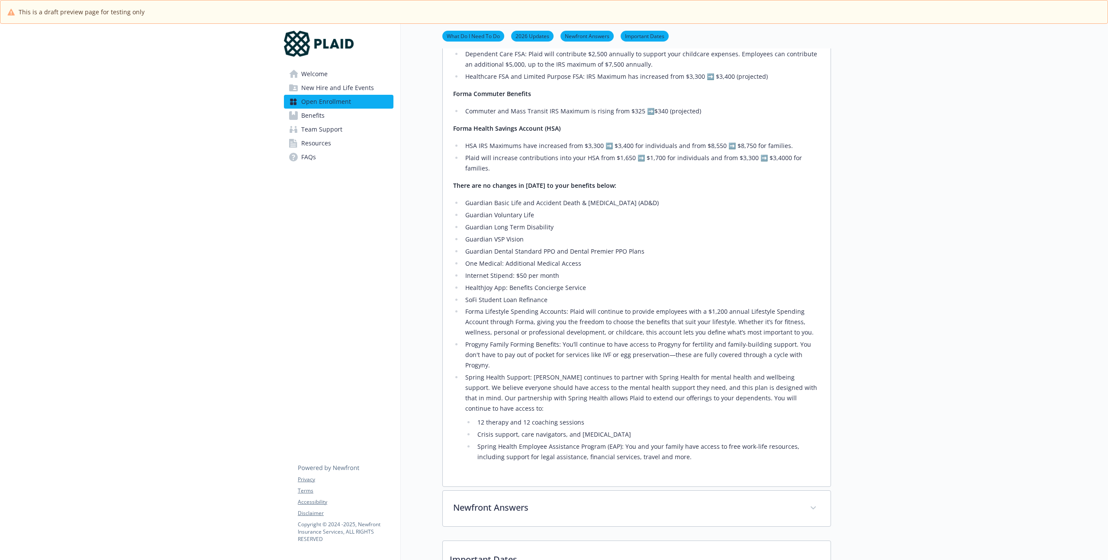
click at [644, 339] on li "Progyny Family Forming Benefits: You’ll continue to have access to Progyny for …" at bounding box center [641, 354] width 357 height 31
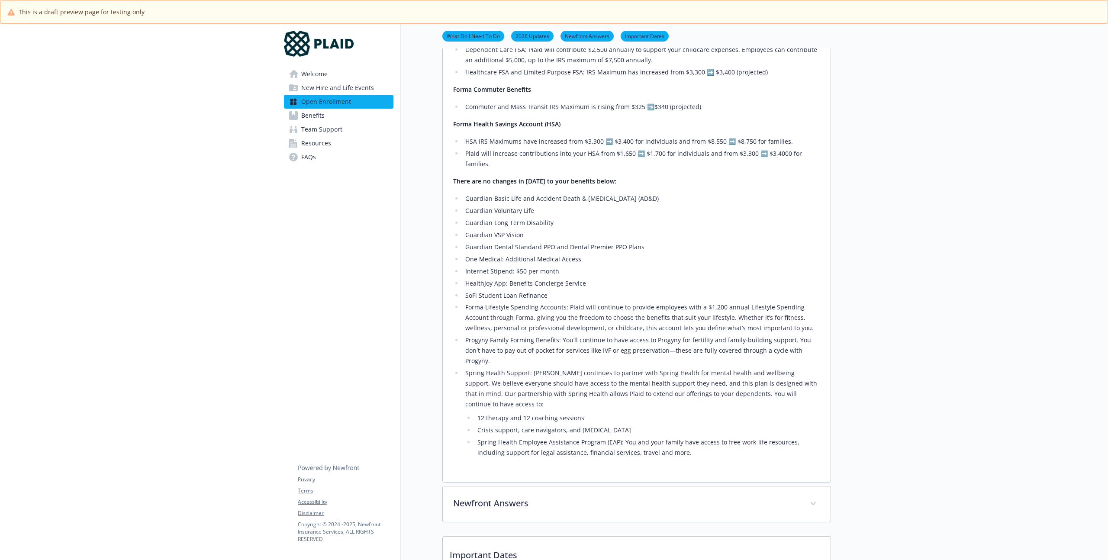
scroll to position [559, 0]
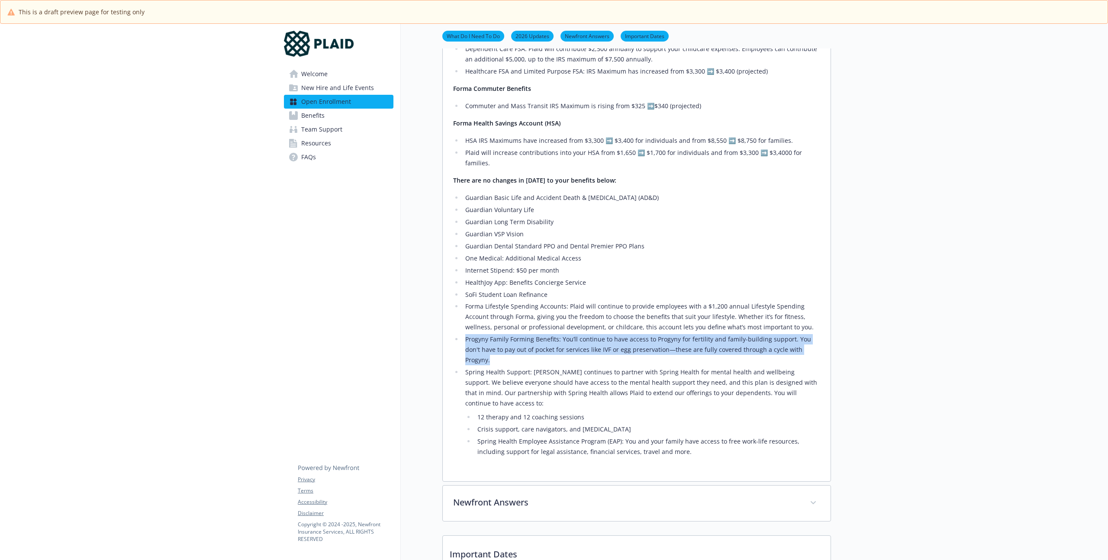
drag, startPoint x: 466, startPoint y: 331, endPoint x: 818, endPoint y: 336, distance: 351.5
click at [818, 336] on li "Progyny Family Forming Benefits: You’ll continue to have access to Progyny for …" at bounding box center [641, 349] width 357 height 31
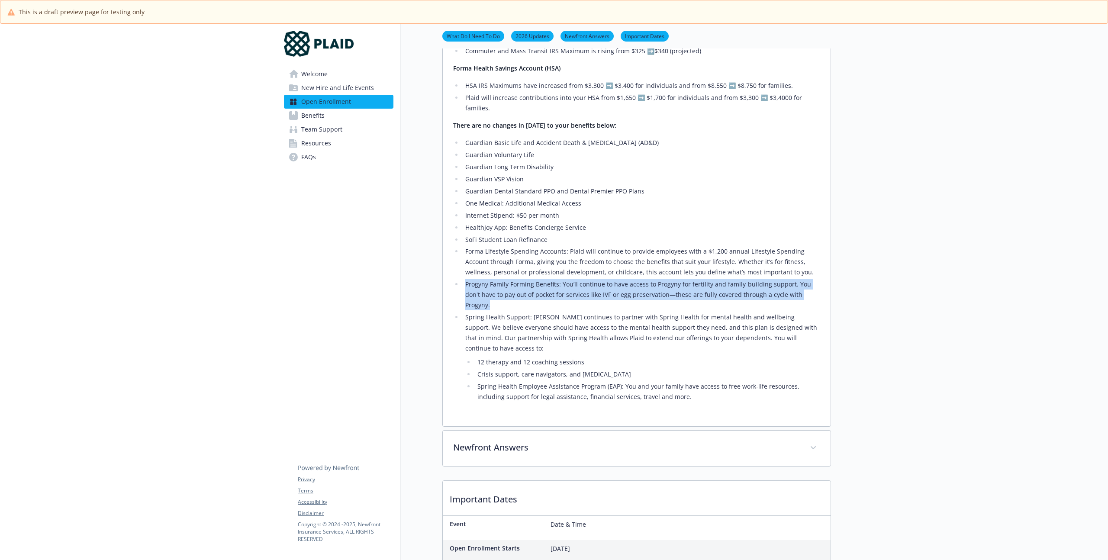
scroll to position [615, 0]
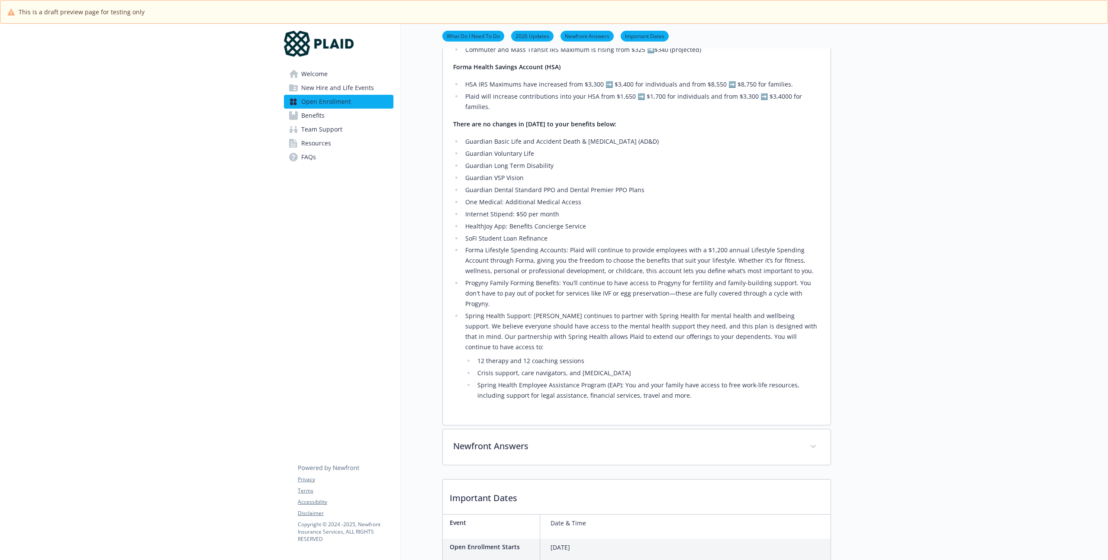
click at [632, 315] on li "Spring Health Support: [PERSON_NAME] continues to partner with Spring Health fo…" at bounding box center [641, 356] width 357 height 90
click at [635, 316] on li "Spring Health Support: [PERSON_NAME] continues to partner with Spring Health fo…" at bounding box center [641, 356] width 357 height 90
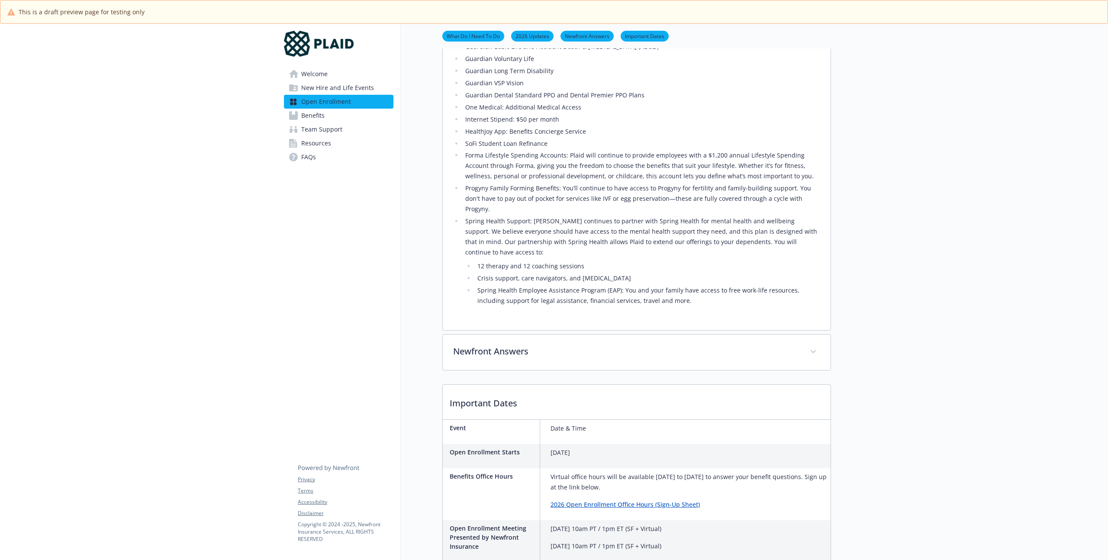
scroll to position [788, 0]
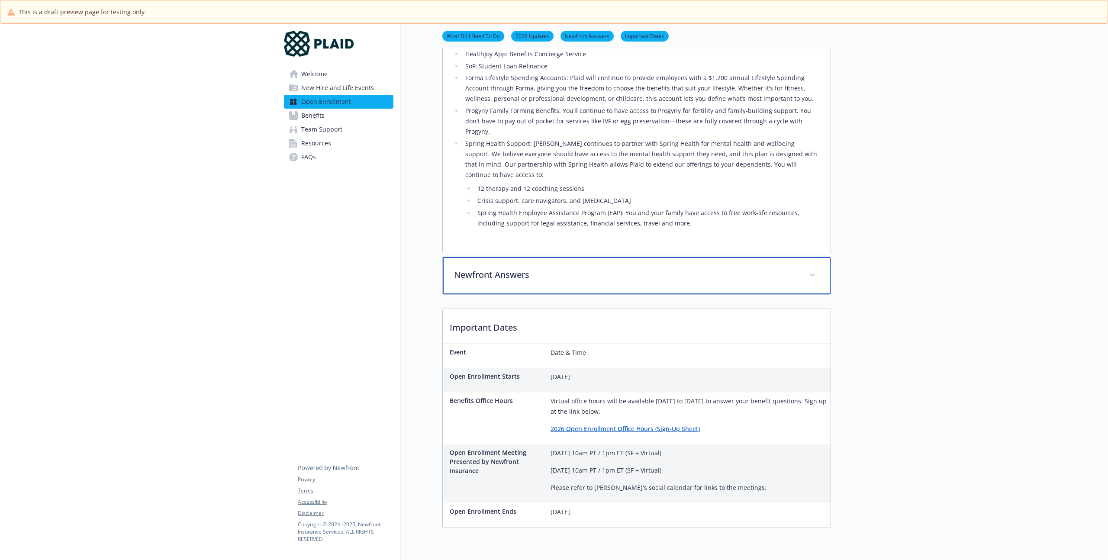
click at [553, 268] on p "Newfront Answers" at bounding box center [626, 274] width 344 height 13
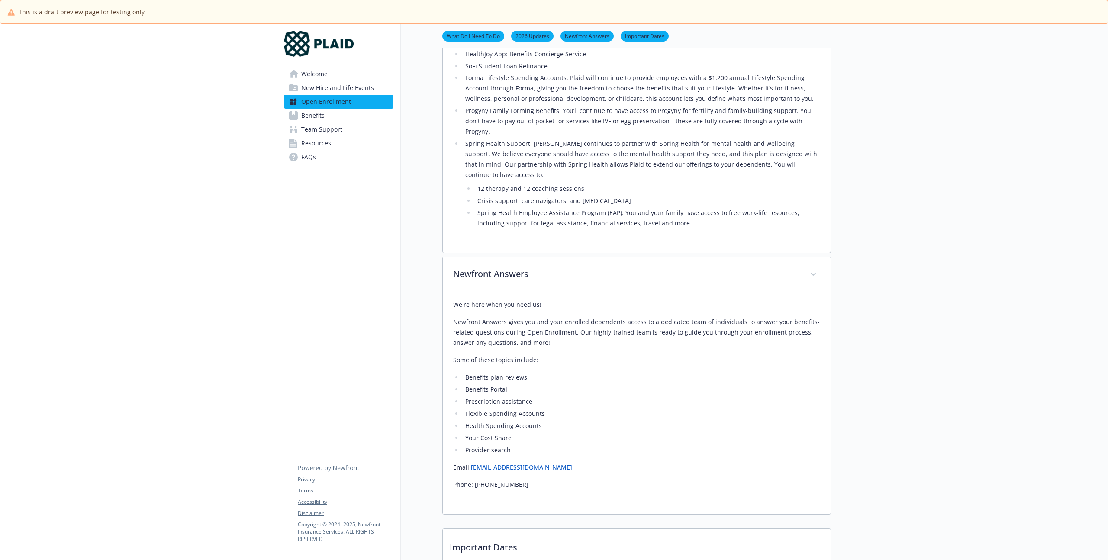
click at [488, 299] on div "We're here when you need us! Newfront Answers gives you and your enrolled depen…" at bounding box center [636, 394] width 367 height 190
click at [475, 317] on p "Newfront Answers gives you and your enrolled dependents access to a dedicated t…" at bounding box center [636, 332] width 367 height 31
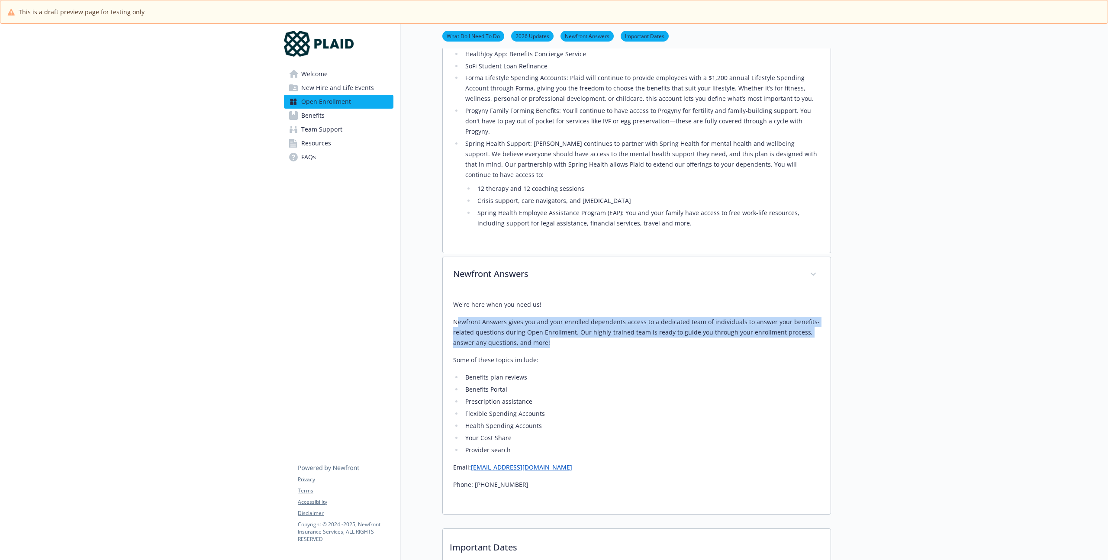
drag, startPoint x: 456, startPoint y: 290, endPoint x: 792, endPoint y: 307, distance: 336.3
click at [792, 317] on p "Newfront Answers gives you and your enrolled dependents access to a dedicated t…" at bounding box center [636, 332] width 367 height 31
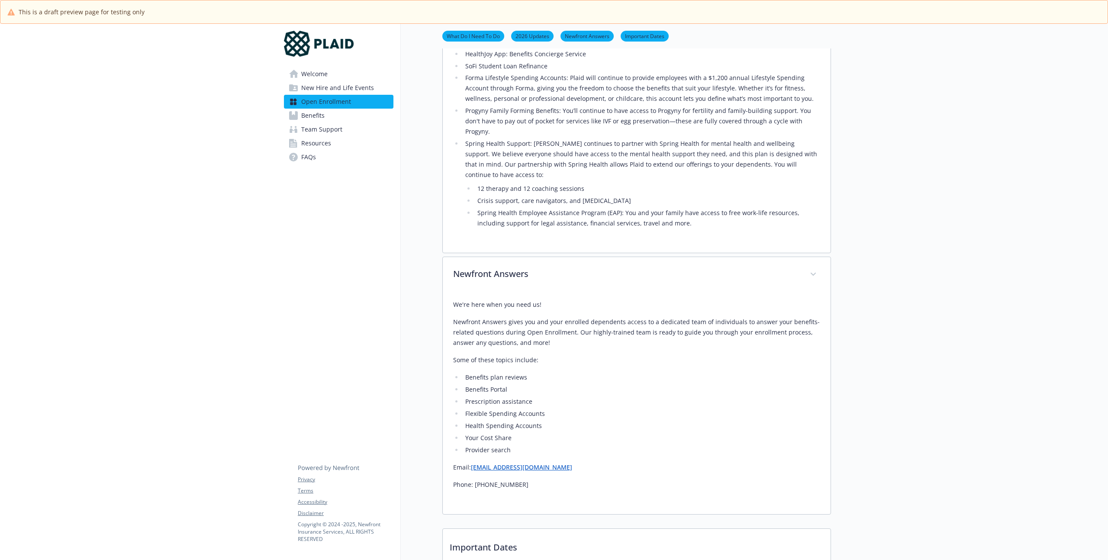
drag, startPoint x: 678, startPoint y: 321, endPoint x: 643, endPoint y: 348, distance: 44.4
click at [678, 321] on div "We're here when you need us! Newfront Answers gives you and your enrolled depen…" at bounding box center [636, 394] width 367 height 190
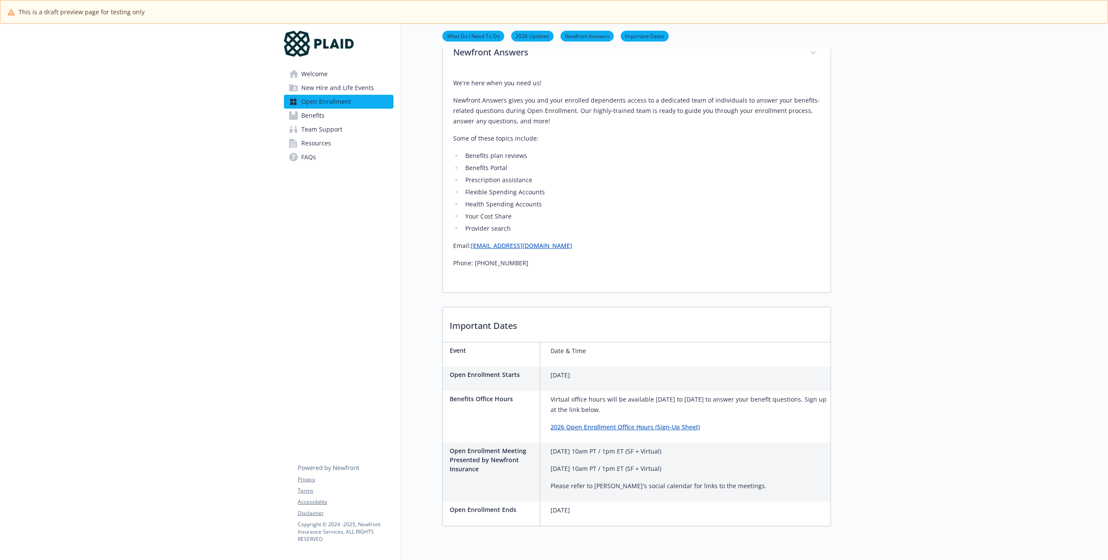
scroll to position [1013, 0]
click at [547, 387] on div "Virtual office hours will be available [DATE] to [DATE] to answer your benefit …" at bounding box center [688, 413] width 283 height 52
click at [591, 390] on p "Virtual office hours will be available [DATE] to [DATE] to answer your benefit …" at bounding box center [689, 400] width 277 height 21
drag, startPoint x: 551, startPoint y: 365, endPoint x: 676, endPoint y: 368, distance: 124.7
click at [676, 390] on p "Virtual office hours will be available [DATE] to [DATE] to answer your benefit …" at bounding box center [689, 400] width 277 height 21
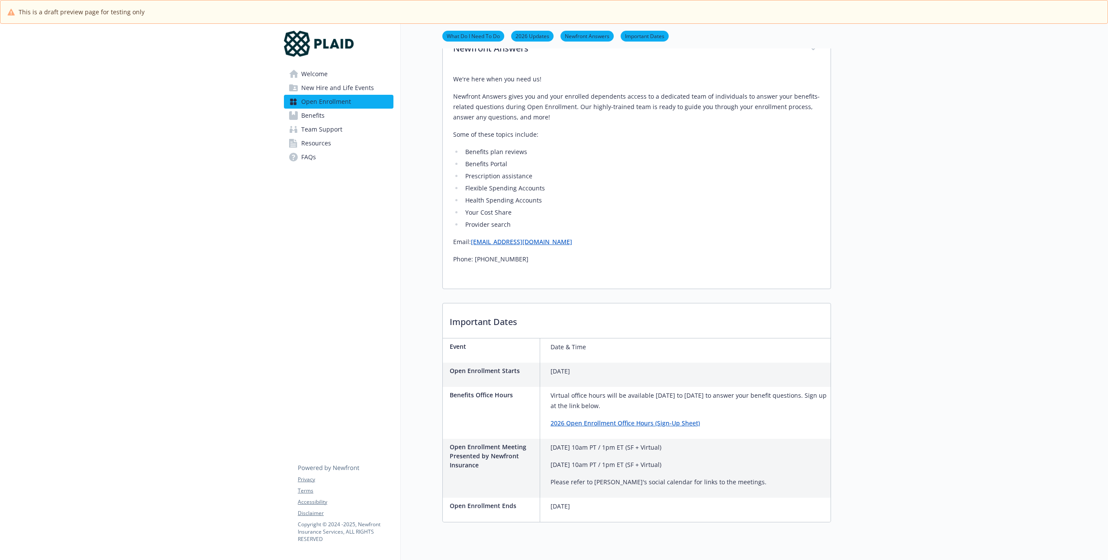
click at [693, 390] on p "Virtual office hours will be available [DATE] to [DATE] to answer your benefit …" at bounding box center [689, 400] width 277 height 21
click at [670, 390] on p "Virtual office hours will be available [DATE] to [DATE] to answer your benefit …" at bounding box center [689, 400] width 277 height 21
click at [641, 390] on p "Virtual office hours will be available [DATE] to [DATE] to answer your benefit …" at bounding box center [689, 400] width 277 height 21
click at [657, 390] on p "Virtual office hours will be available [DATE] to [DATE] to answer your benefit …" at bounding box center [689, 400] width 277 height 21
click at [664, 390] on p "Virtual office hours will be available [DATE] to [DATE] to answer your benefit …" at bounding box center [689, 400] width 277 height 21
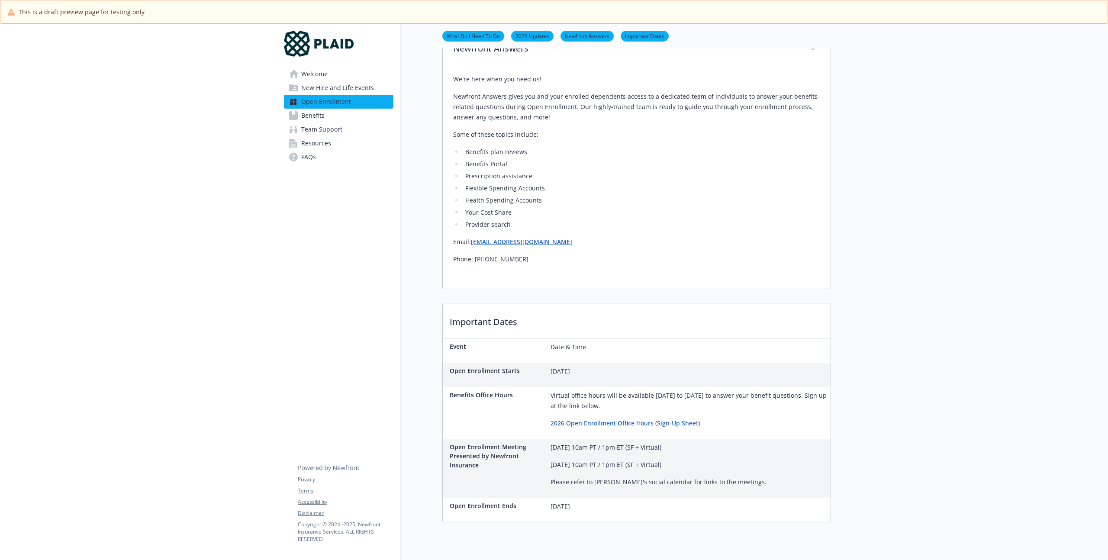
click at [603, 419] on link "2026 Open Enrollment Office Hours (Sign-Up Sheet)" at bounding box center [625, 423] width 149 height 8
click at [604, 442] on p "[DATE] 10am PT / 1pm ET (SF + Virtual)" at bounding box center [659, 447] width 216 height 10
click at [577, 442] on p "[DATE] 10am PT / 1pm ET (SF + Virtual)" at bounding box center [659, 447] width 216 height 10
click at [561, 442] on p "[DATE] 10am PT / 1pm ET (SF + Virtual)" at bounding box center [659, 447] width 216 height 10
drag, startPoint x: 546, startPoint y: 418, endPoint x: 687, endPoint y: 425, distance: 140.8
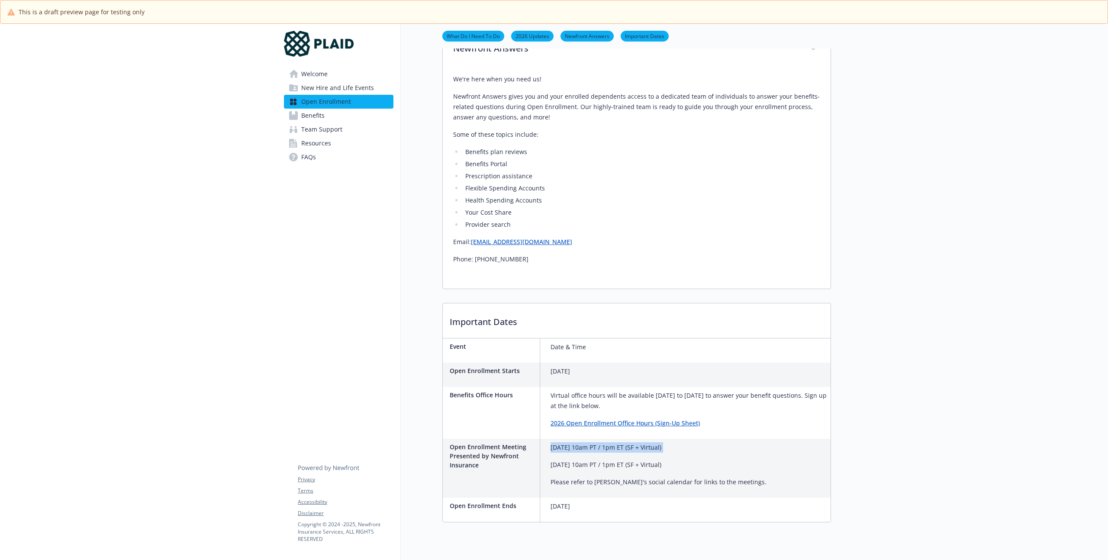
click at [687, 439] on div "Open Enrollment Meeting Presented by Newfront Insurance [DATE] 10am PT / 1pm ET…" at bounding box center [606, 468] width 327 height 59
click at [689, 442] on div "[DATE] 10am PT / 1pm ET (SF + Virtual) [DATE] 10am PT / 1pm ET (SF + Virtual) P…" at bounding box center [659, 464] width 216 height 45
click at [602, 442] on div "[DATE] 10am PT / 1pm ET (SF + Virtual) [DATE] 10am PT / 1pm ET (SF + Virtual) P…" at bounding box center [659, 464] width 216 height 45
click at [570, 442] on p "[DATE] 10am PT / 1pm ET (SF + Virtual)" at bounding box center [659, 447] width 216 height 10
click at [821, 465] on div "Open Enrollment Meeting Presented by Newfront Insurance [DATE] 10am PT / 1pm ET…" at bounding box center [637, 468] width 388 height 59
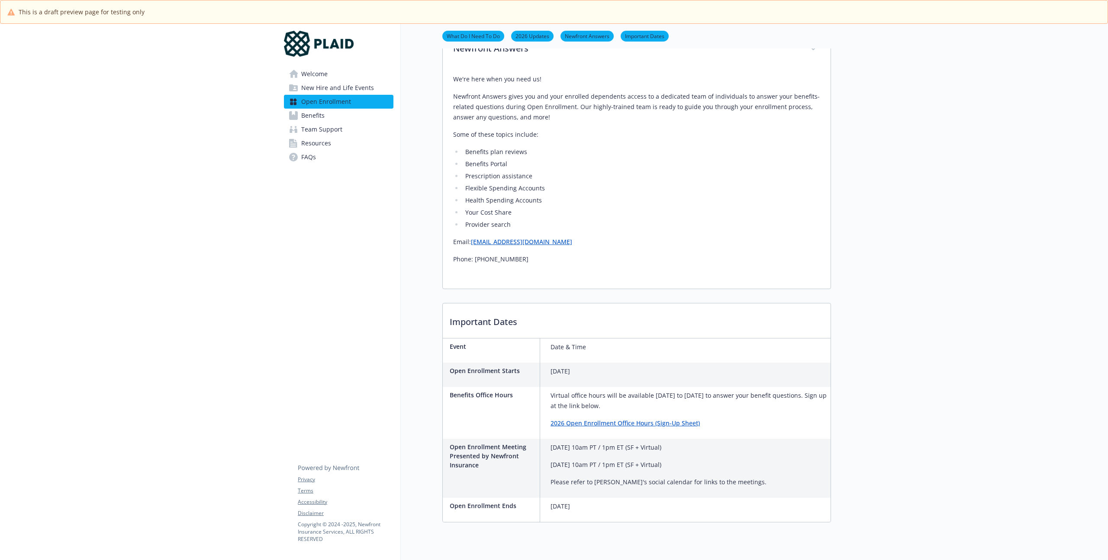
drag, startPoint x: 668, startPoint y: 416, endPoint x: 678, endPoint y: 419, distance: 10.3
click at [669, 442] on p "[DATE] 10am PT / 1pm ET (SF + Virtual)" at bounding box center [659, 447] width 216 height 10
click at [721, 442] on p "[DATE] 10am PT / 1pm ET (SF + Virtual)" at bounding box center [659, 447] width 216 height 10
drag, startPoint x: 702, startPoint y: 439, endPoint x: 711, endPoint y: 457, distance: 19.2
click at [701, 442] on div "[DATE] 10am PT / 1pm ET (SF + Virtual) [DATE] 10am PT / 1pm ET (SF + Virtual) P…" at bounding box center [659, 464] width 216 height 45
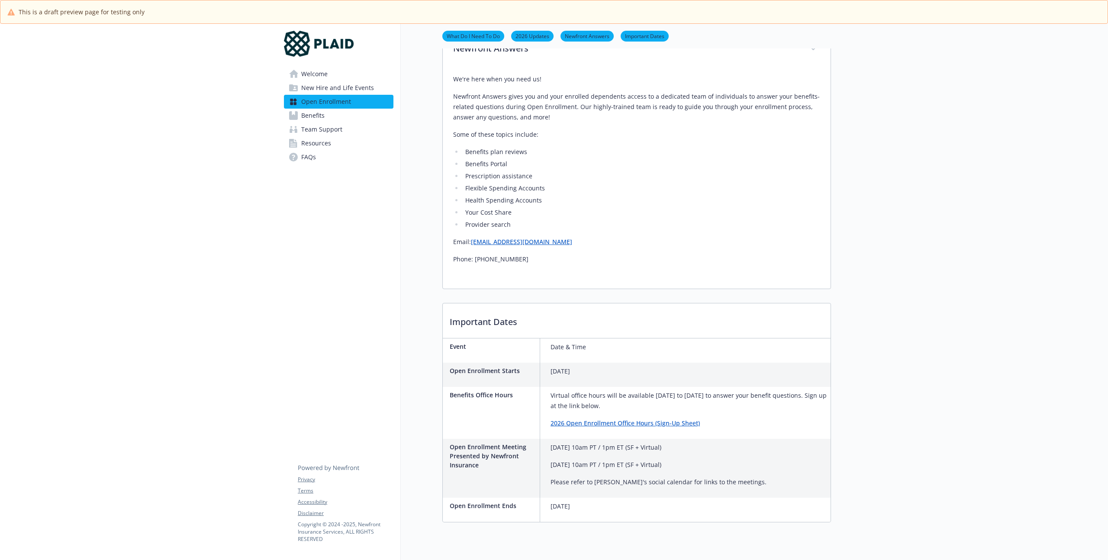
drag, startPoint x: 742, startPoint y: 463, endPoint x: 791, endPoint y: 457, distance: 49.2
click at [760, 462] on div "Open Enrollment Meeting Presented by Newfront Insurance [DATE] 10am PT / 1pm ET…" at bounding box center [637, 468] width 388 height 59
click at [807, 455] on div "Open Enrollment Meeting Presented by Newfront Insurance [DATE] 10am PT / 1pm ET…" at bounding box center [637, 468] width 388 height 59
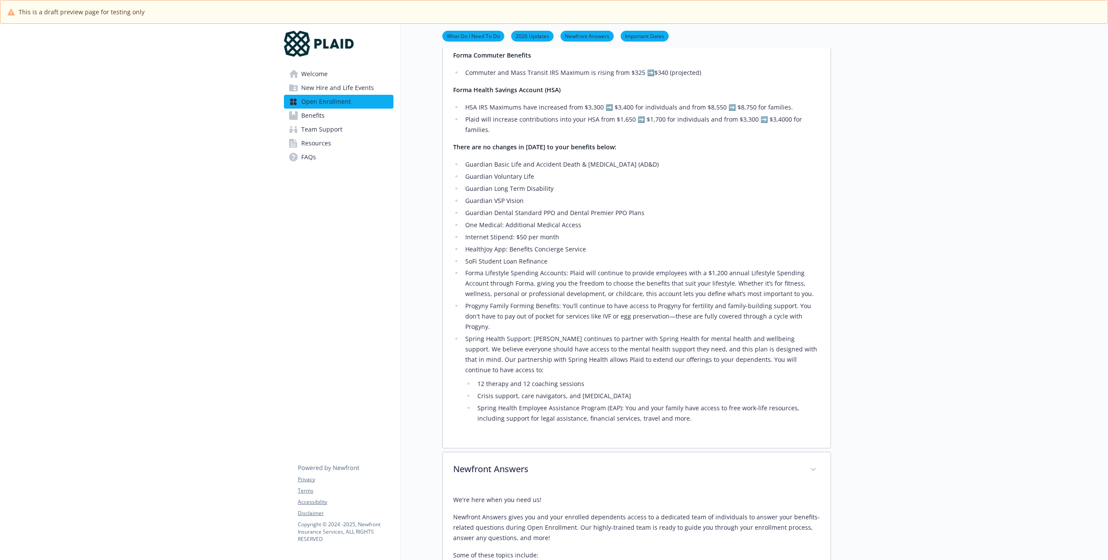
scroll to position [0, 0]
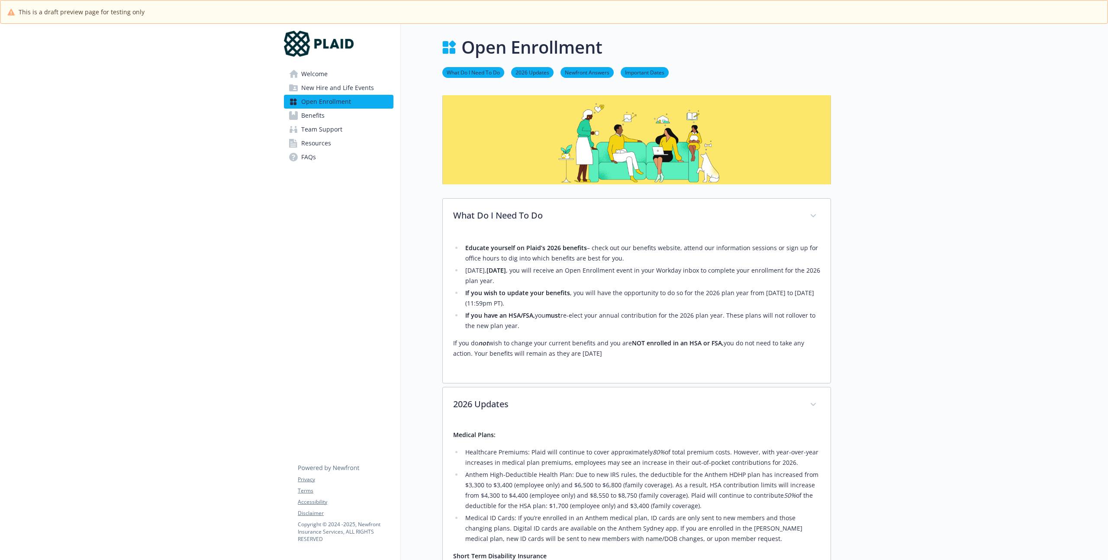
drag, startPoint x: 900, startPoint y: 370, endPoint x: 813, endPoint y: 386, distance: 88.6
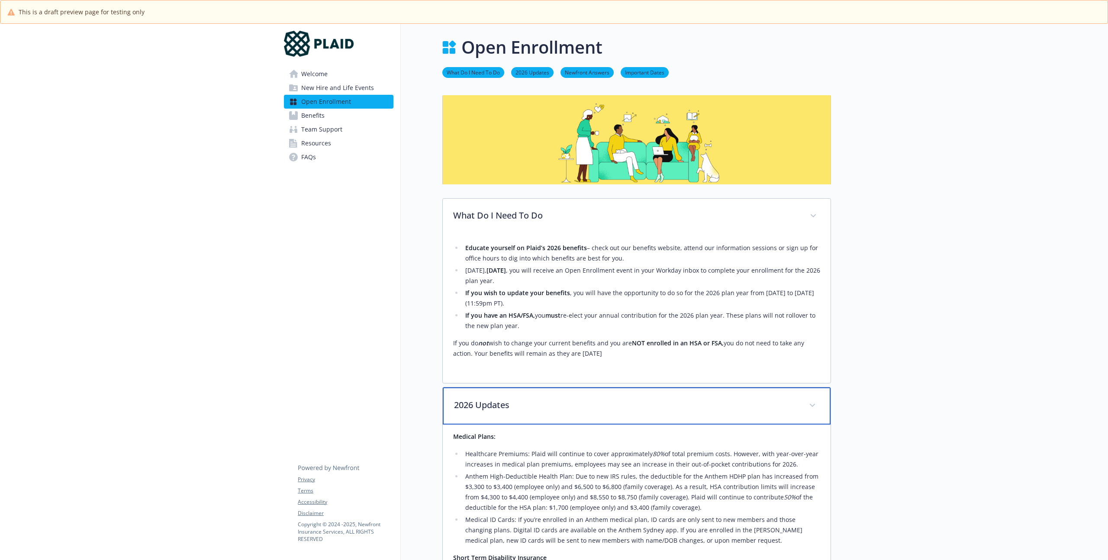
click at [796, 390] on div "2026 Updates" at bounding box center [637, 405] width 388 height 37
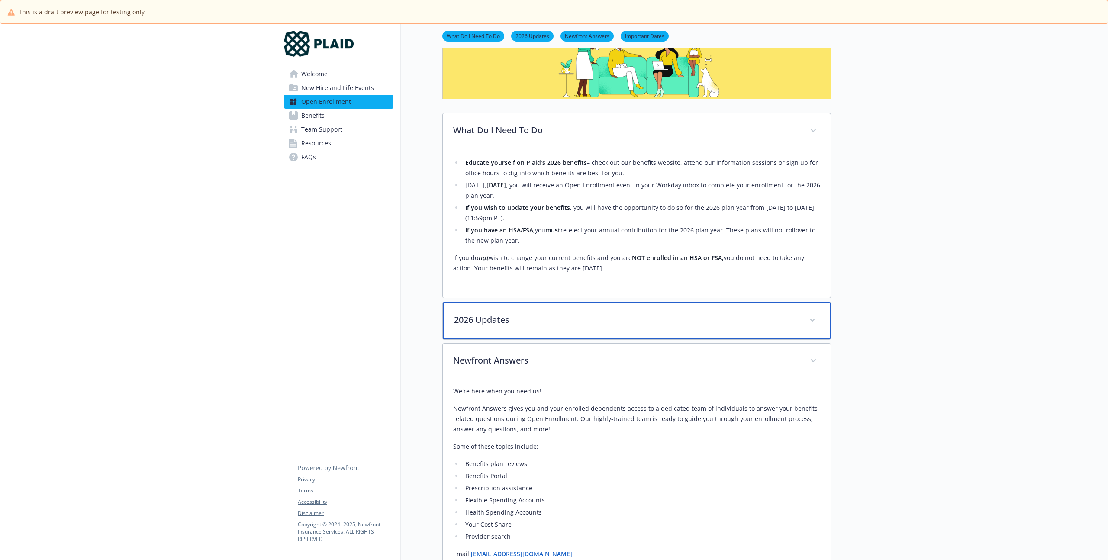
scroll to position [274, 0]
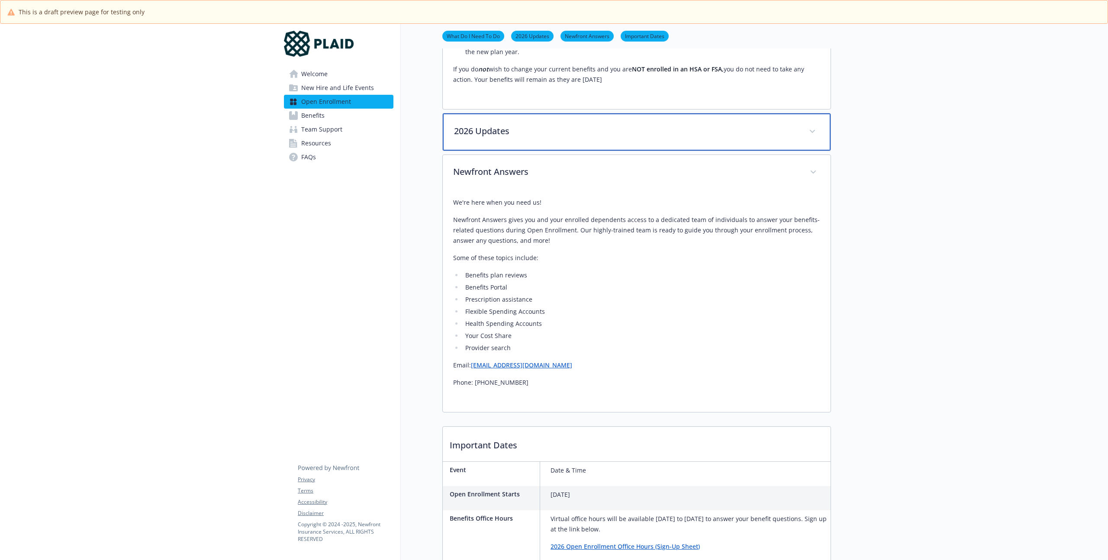
click at [811, 130] on icon at bounding box center [812, 131] width 5 height 3
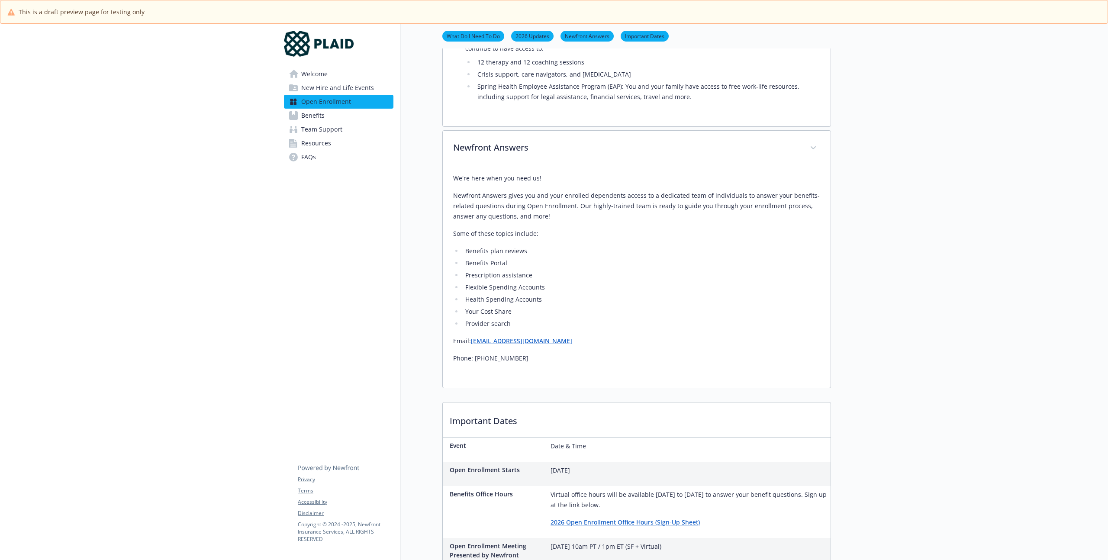
scroll to position [1015, 0]
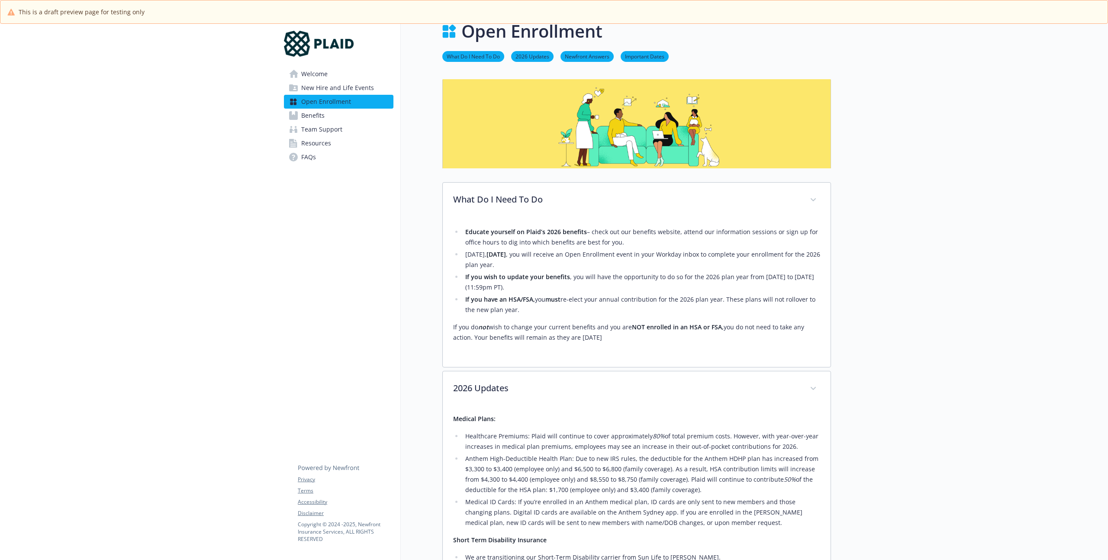
scroll to position [0, 0]
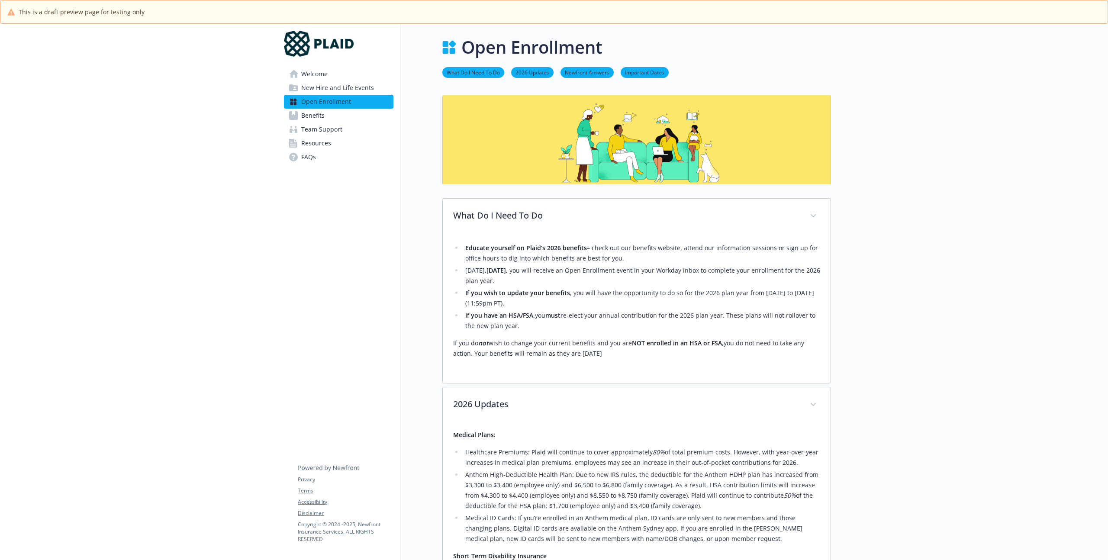
click at [322, 88] on span "New Hire and Life Events" at bounding box center [337, 88] width 73 height 14
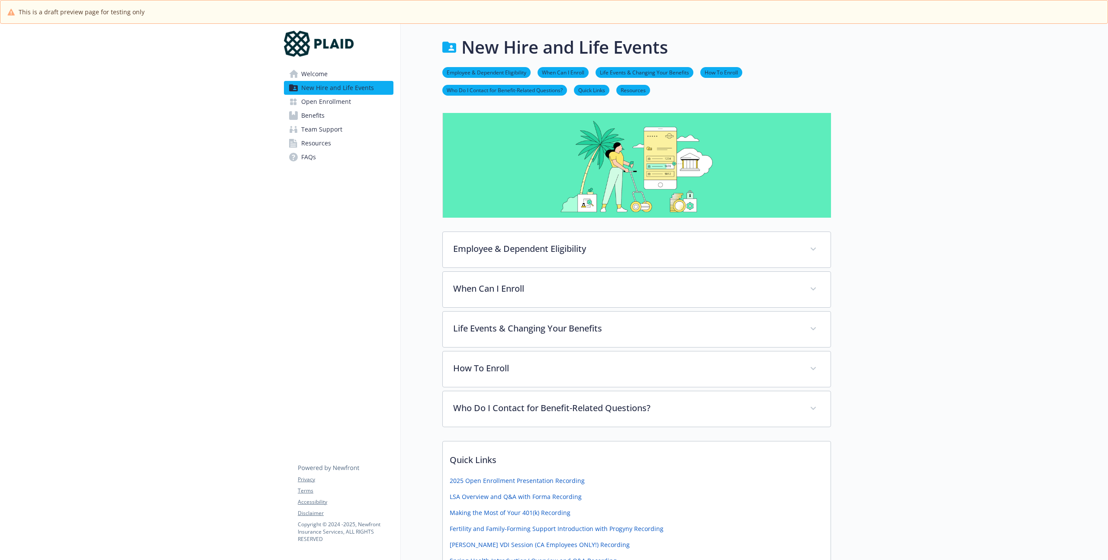
click at [315, 123] on span "Team Support" at bounding box center [321, 129] width 41 height 14
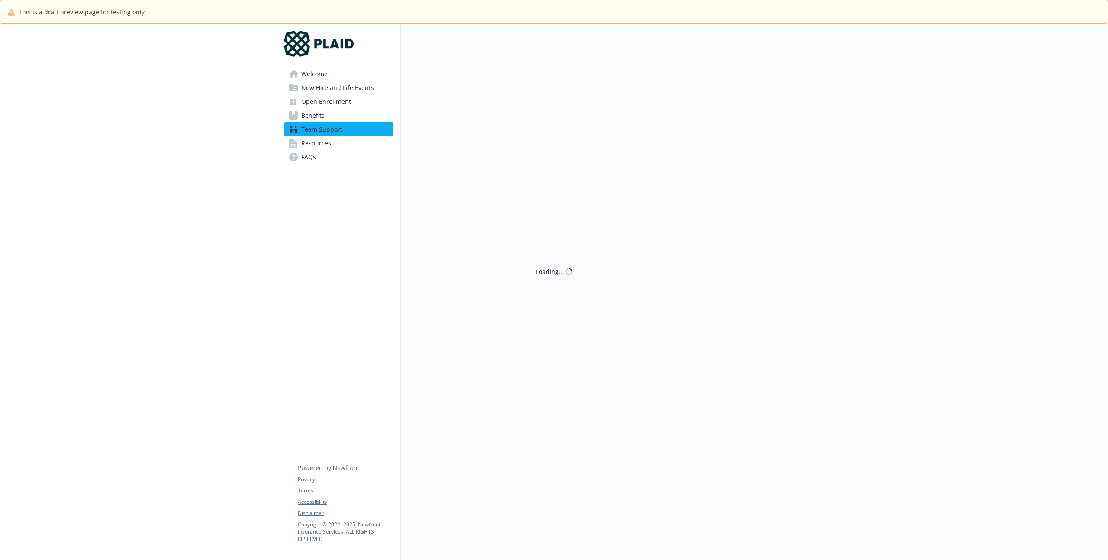
click at [314, 113] on span "Benefits" at bounding box center [312, 116] width 23 height 14
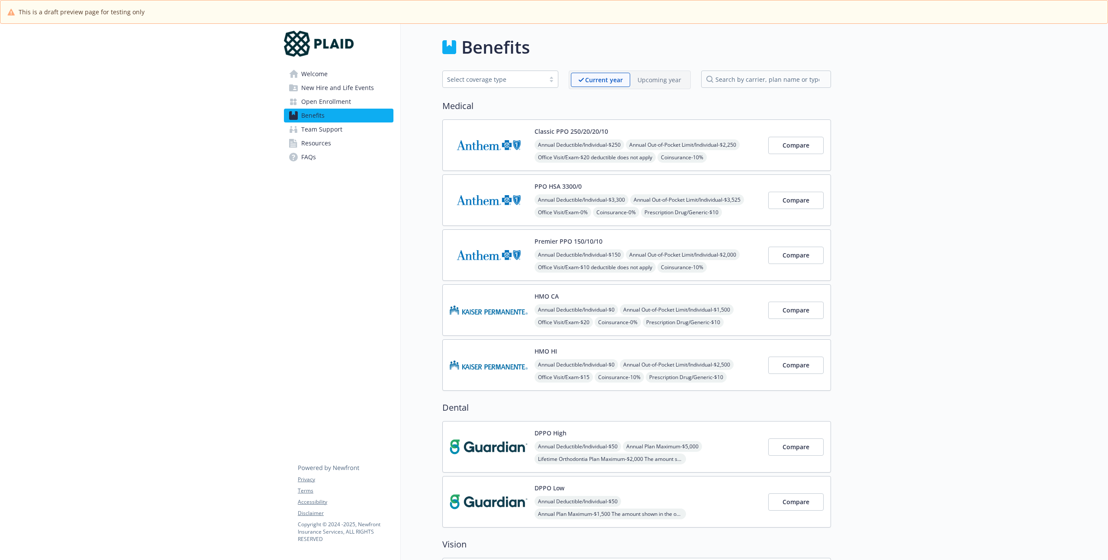
click at [479, 134] on img at bounding box center [489, 145] width 78 height 37
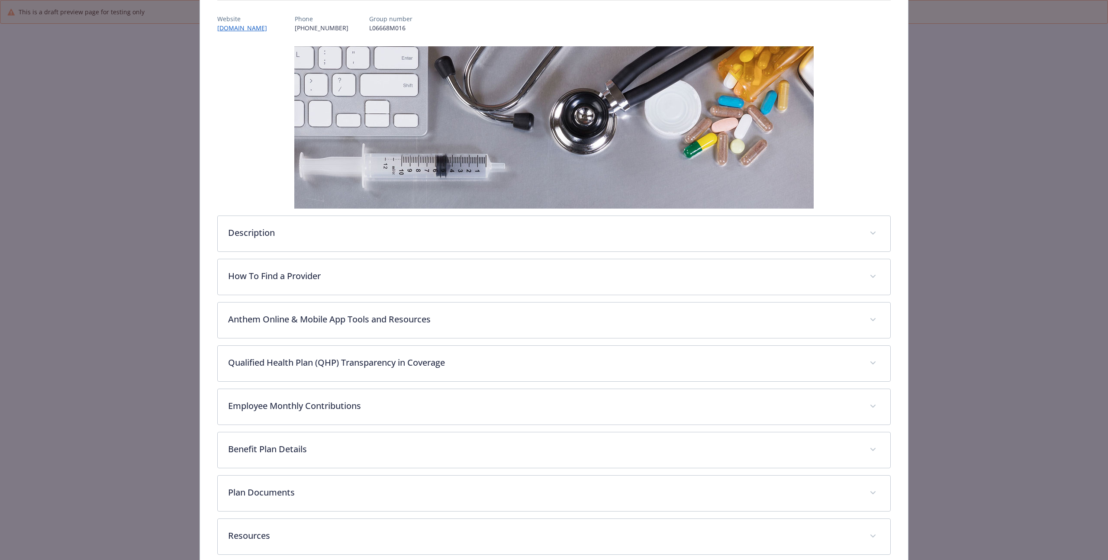
scroll to position [143, 0]
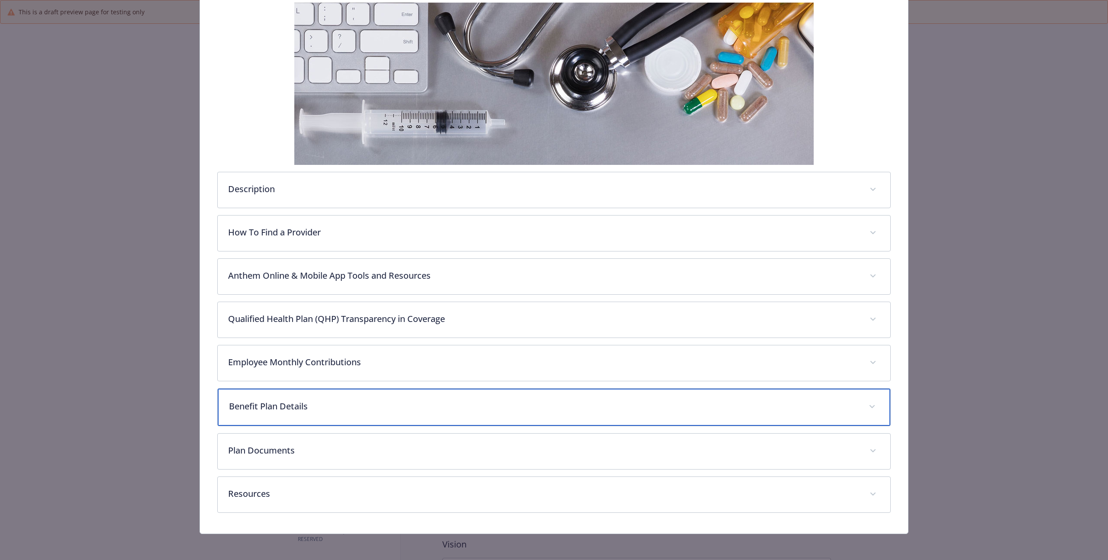
click at [411, 415] on div "Benefit Plan Details" at bounding box center [554, 407] width 673 height 37
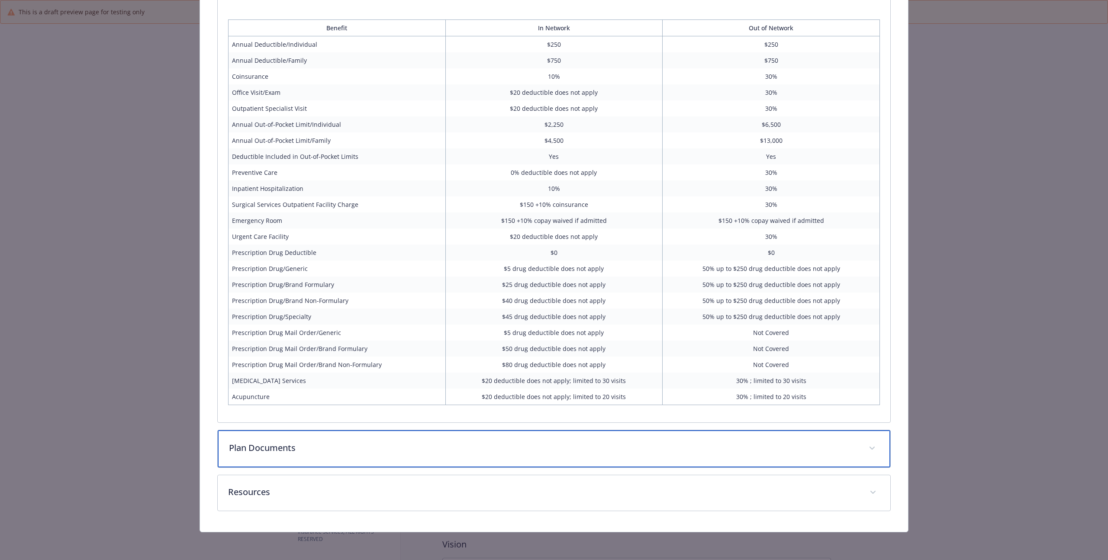
click at [321, 450] on p "Plan Documents" at bounding box center [543, 447] width 629 height 13
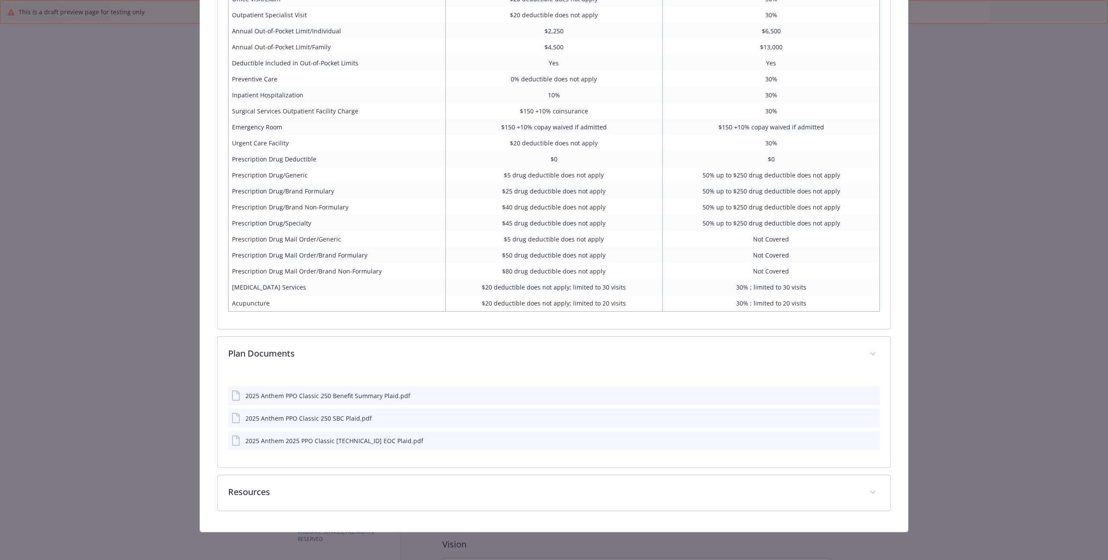
scroll to position [648, 0]
drag, startPoint x: 389, startPoint y: 445, endPoint x: 689, endPoint y: 446, distance: 300.4
click at [391, 445] on div "2025 Anthem 2025 PPO Classic [TECHNICAL_ID] EOC Plaid.pdf" at bounding box center [328, 440] width 192 height 10
click at [869, 444] on button "details for plan Medical - Classic PPO 250/20/20/10 - Medical PPO" at bounding box center [873, 440] width 8 height 9
click at [869, 443] on button "details for plan Medical - Classic PPO 250/20/20/10 - Medical PPO" at bounding box center [873, 440] width 8 height 9
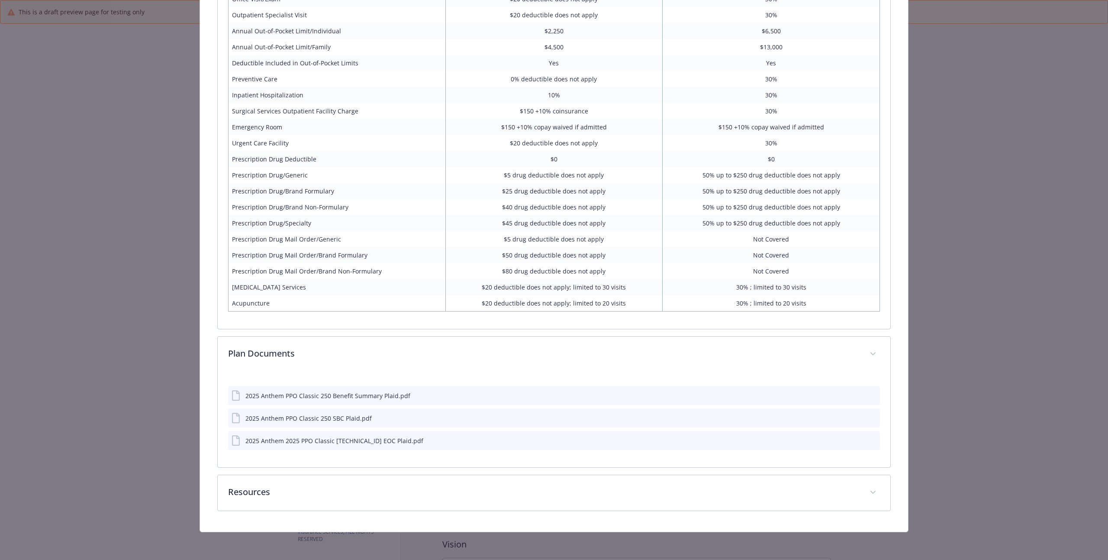
click at [869, 440] on icon "preview file" at bounding box center [872, 440] width 8 height 6
click at [471, 302] on td "$20 deductible does not apply; limited to 20 visits" at bounding box center [553, 303] width 217 height 16
click at [354, 414] on div "2025 Anthem PPO Classic 250 SBC Plaid.pdf" at bounding box center [308, 418] width 126 height 9
click at [868, 419] on icon "preview file" at bounding box center [872, 418] width 8 height 6
